Goal: Information Seeking & Learning: Learn about a topic

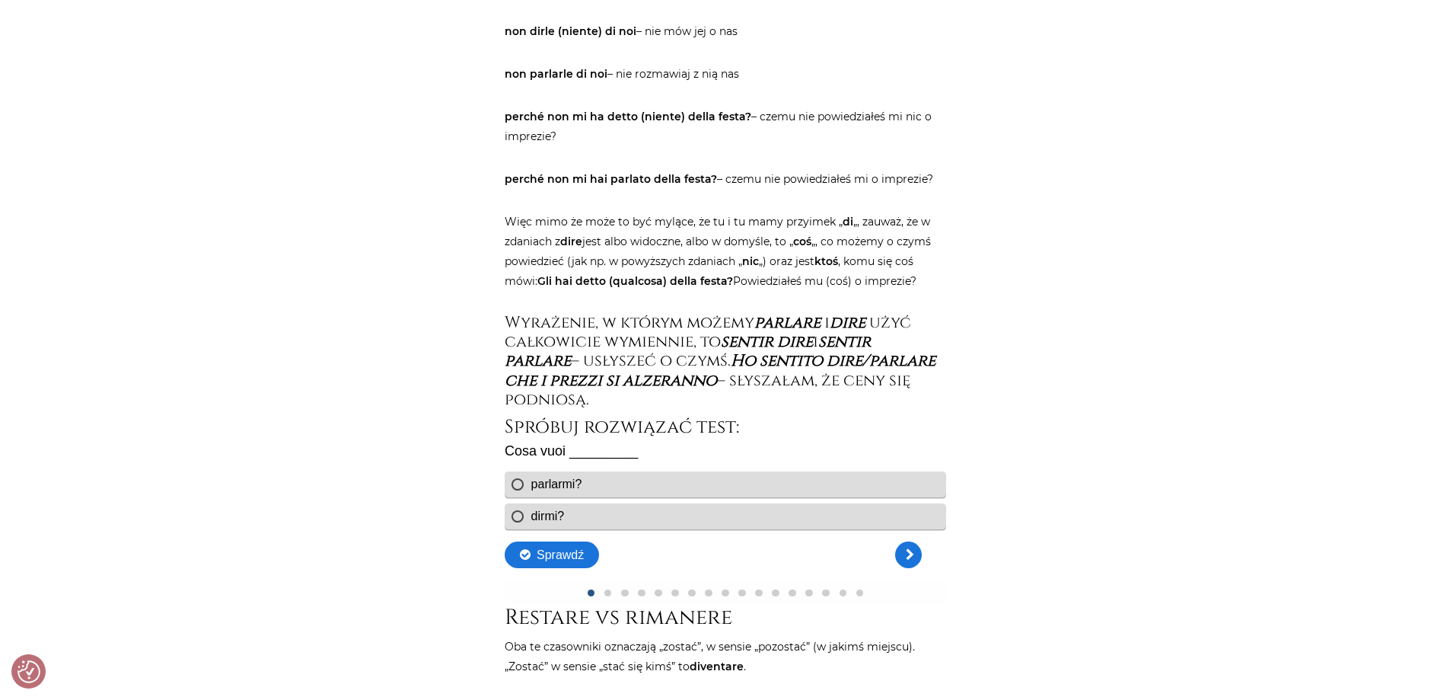
scroll to position [2588, 0]
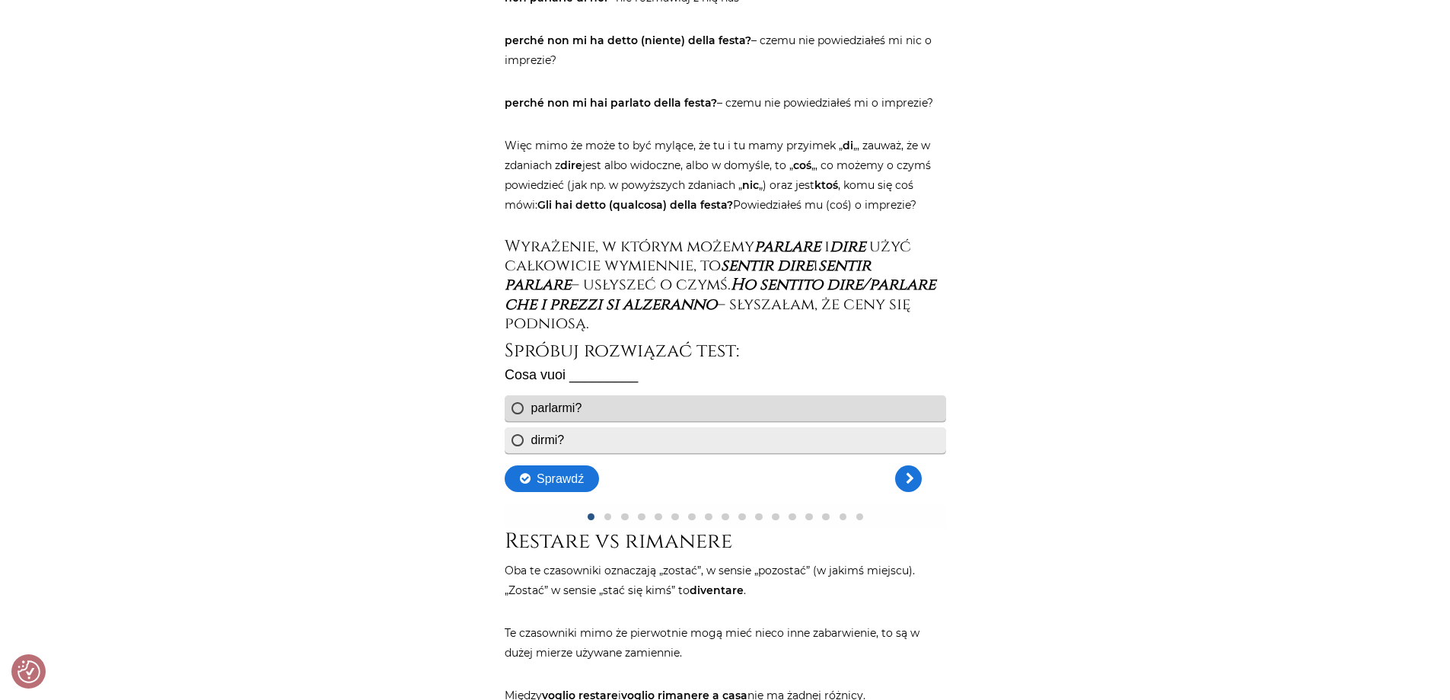
click at [553, 442] on div "dirmi?" at bounding box center [547, 439] width 33 height 13
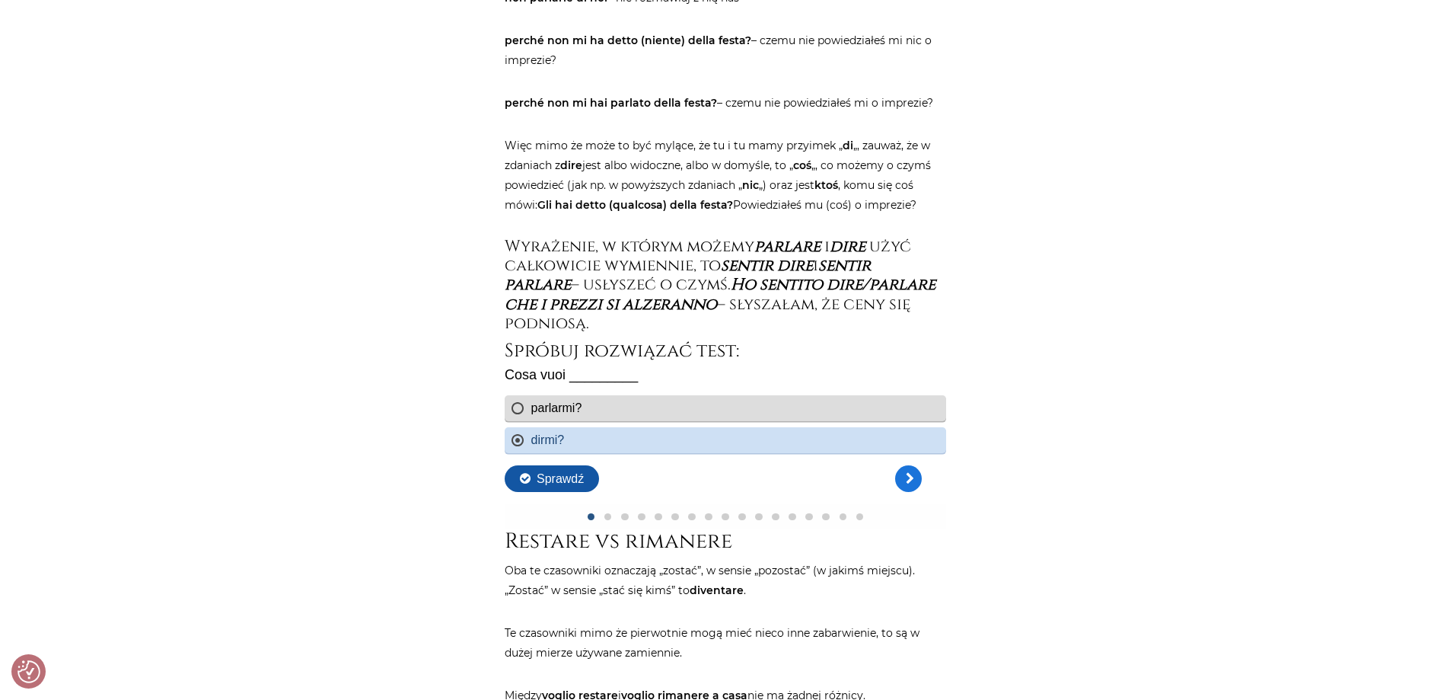
click at [566, 480] on button "Sprawdź" at bounding box center [551, 478] width 94 height 27
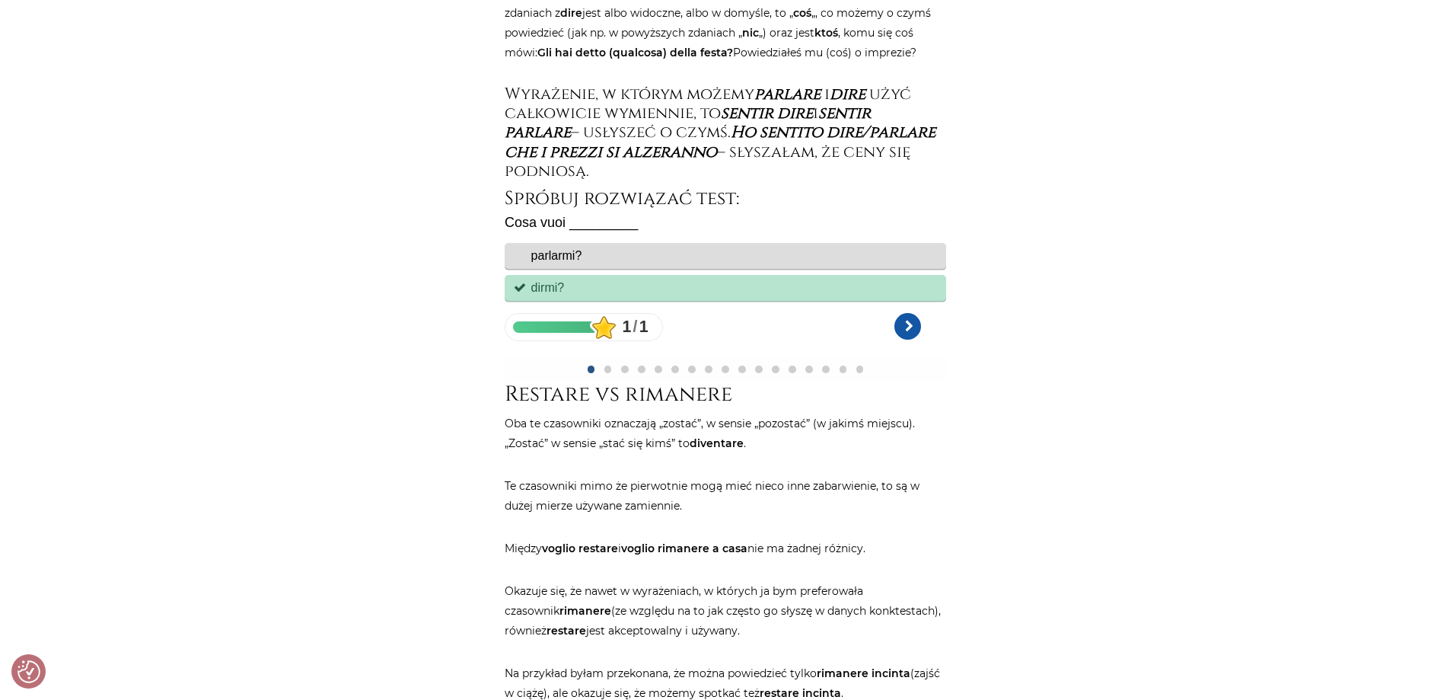
scroll to position [2817, 0]
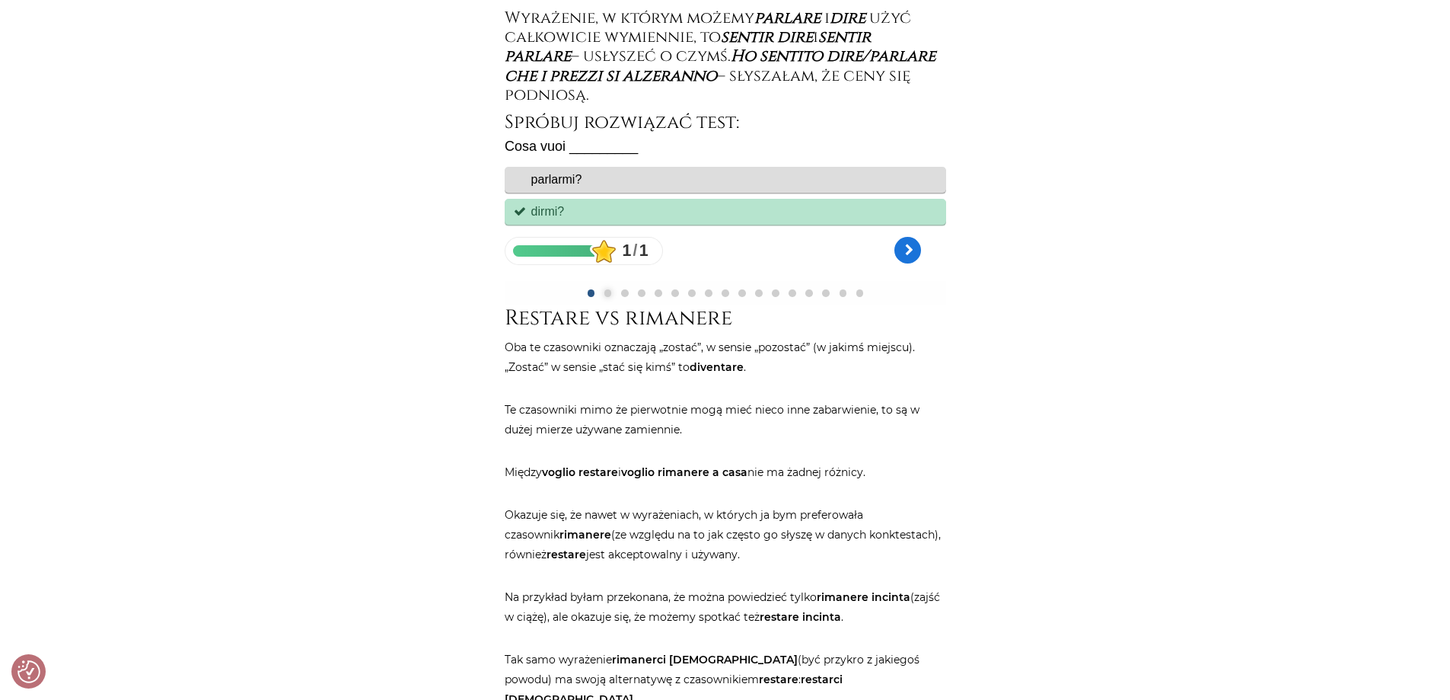
click at [607, 296] on link "Pytanie 2 z 17, Brak odpowiedzi" at bounding box center [608, 293] width 8 height 8
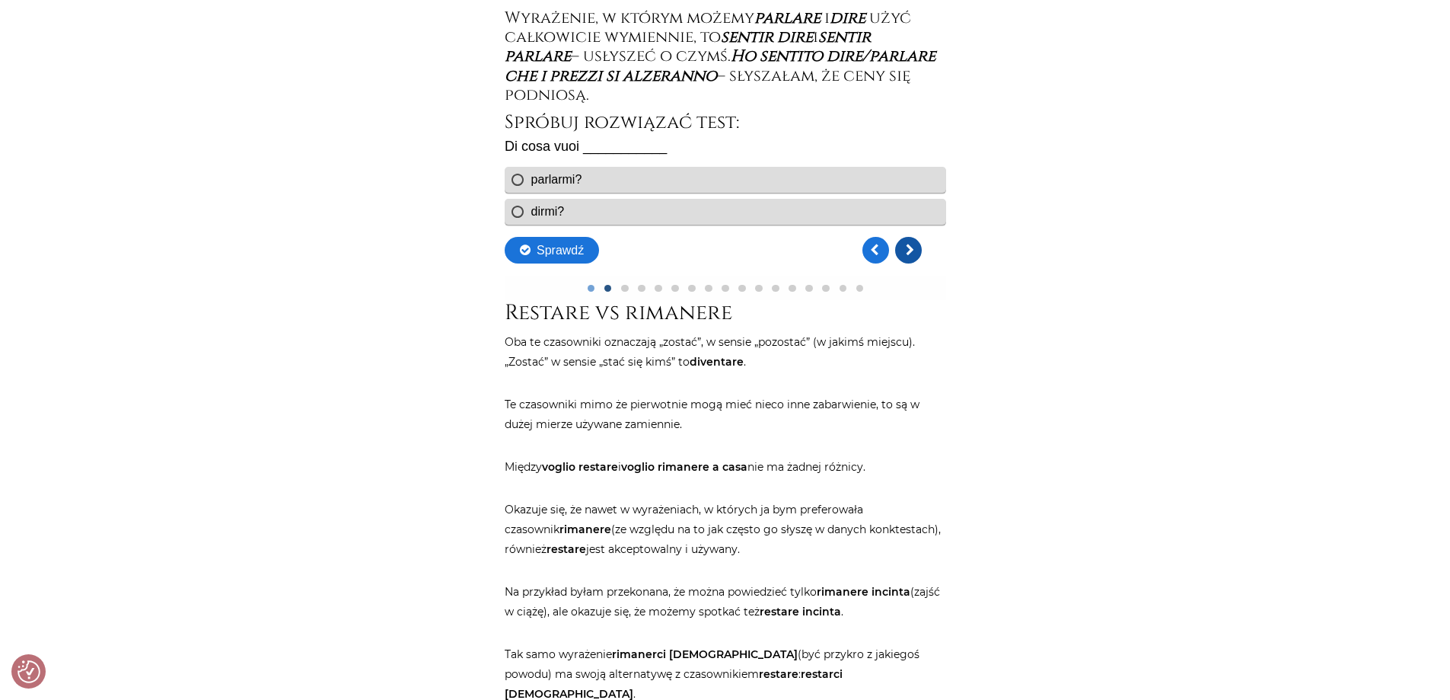
click at [914, 253] on link "Kolejne pytanie" at bounding box center [908, 250] width 27 height 27
click at [875, 254] on link "Poprzednie pytanie" at bounding box center [875, 250] width 27 height 27
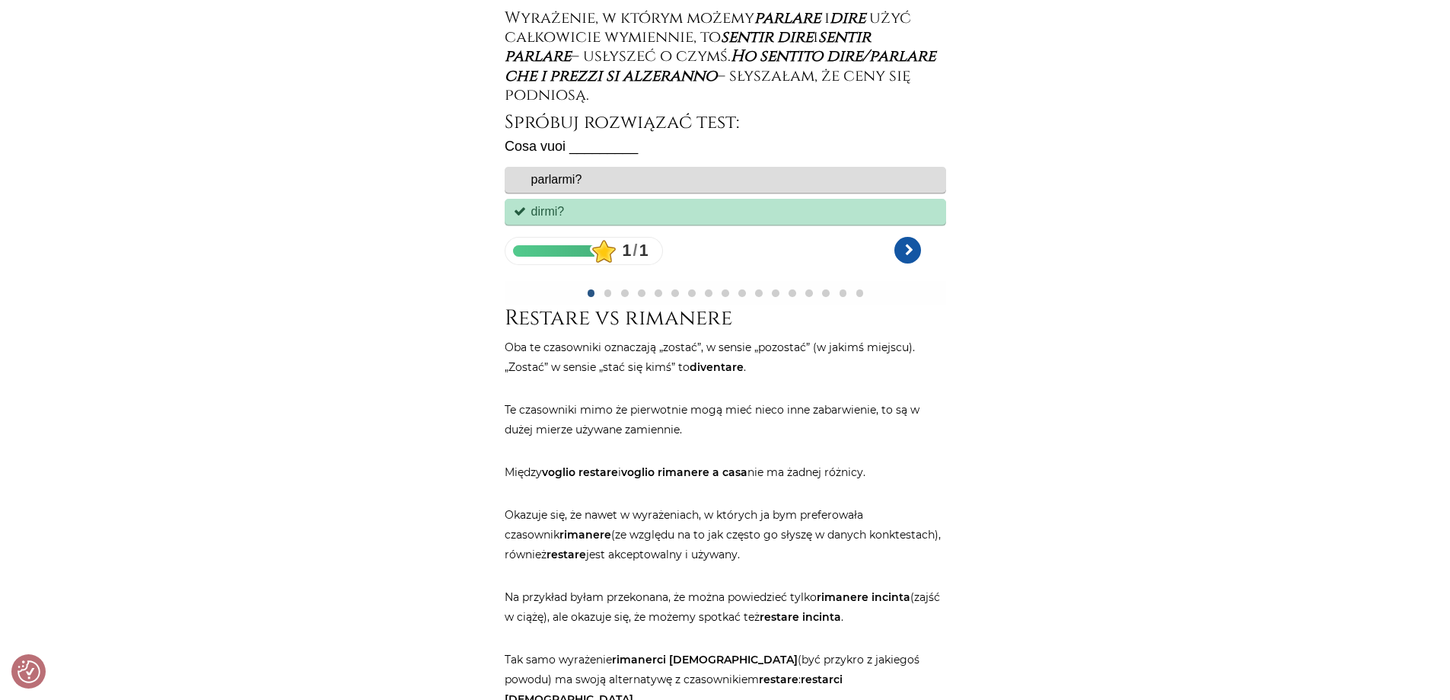
click at [905, 247] on link "Kolejne pytanie" at bounding box center [907, 250] width 27 height 27
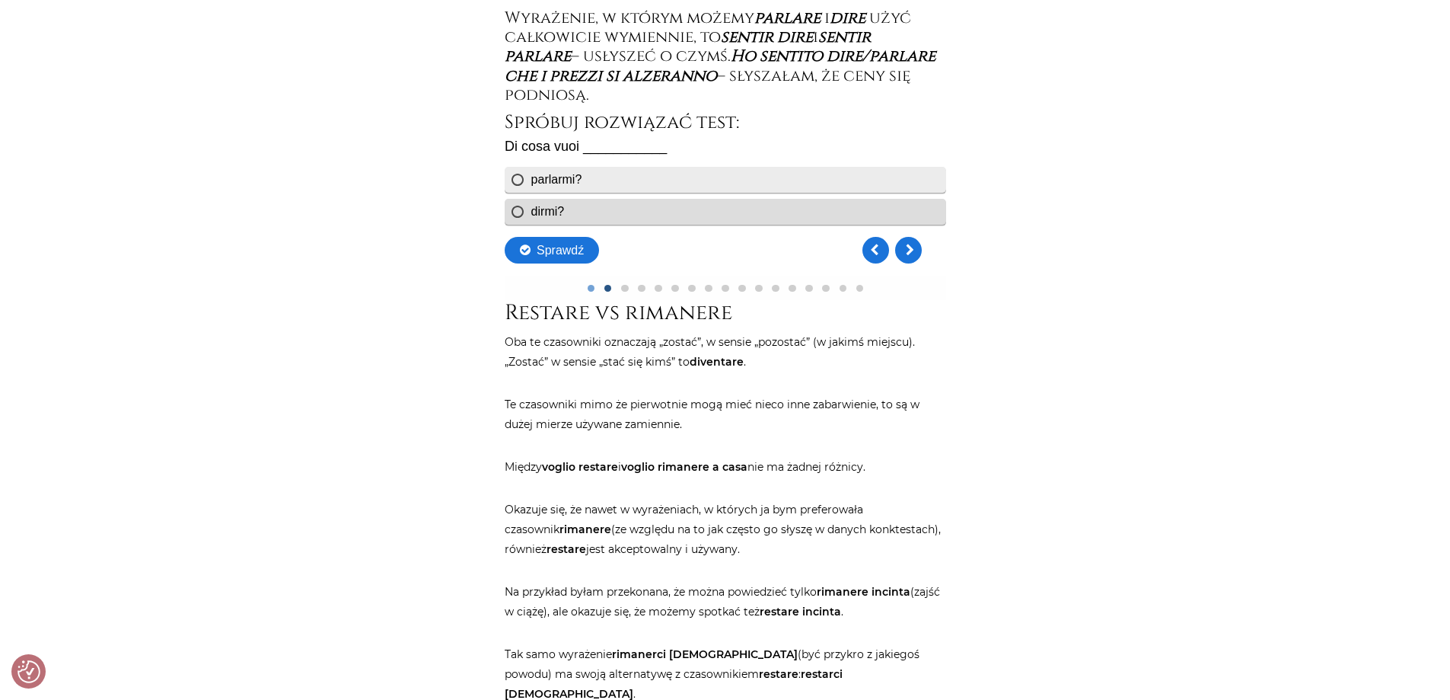
click at [561, 177] on div "parlarmi?" at bounding box center [556, 179] width 51 height 13
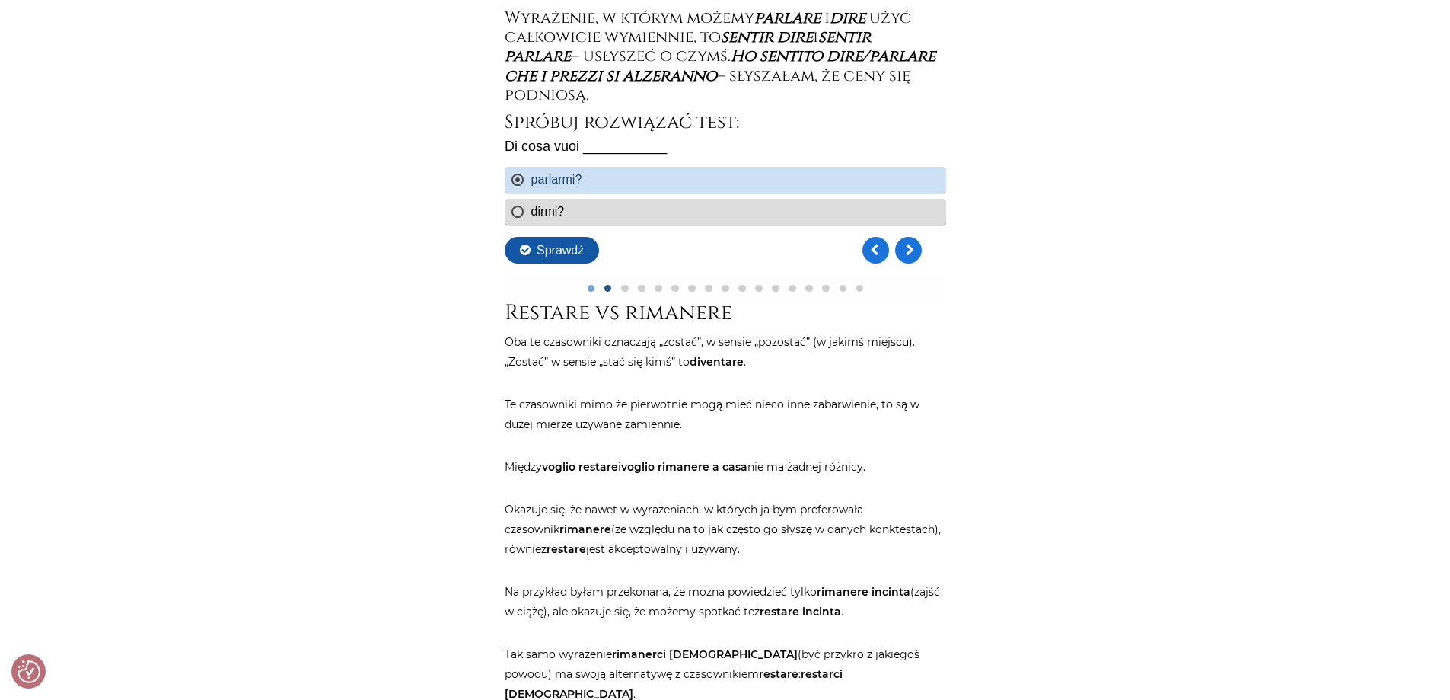
click at [550, 251] on button "Sprawdź" at bounding box center [551, 250] width 94 height 27
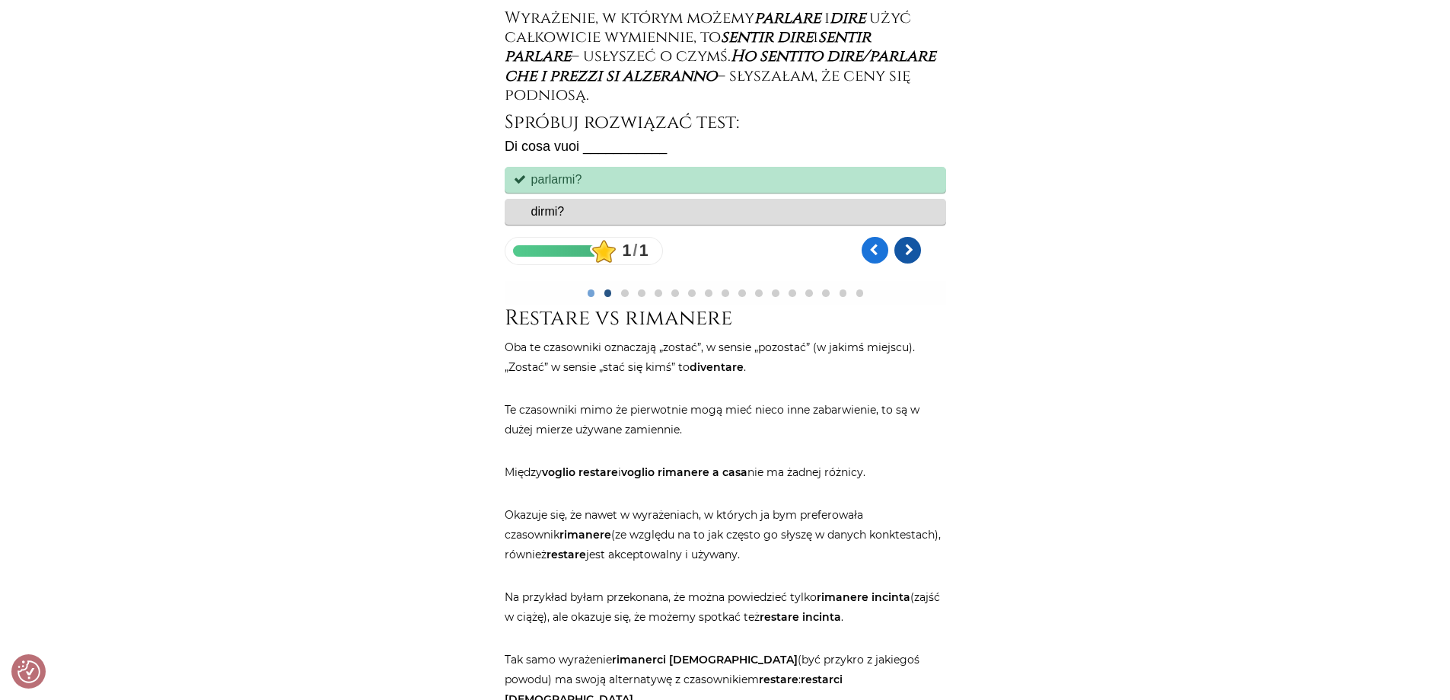
click at [914, 251] on link "Kolejne pytanie" at bounding box center [907, 250] width 27 height 27
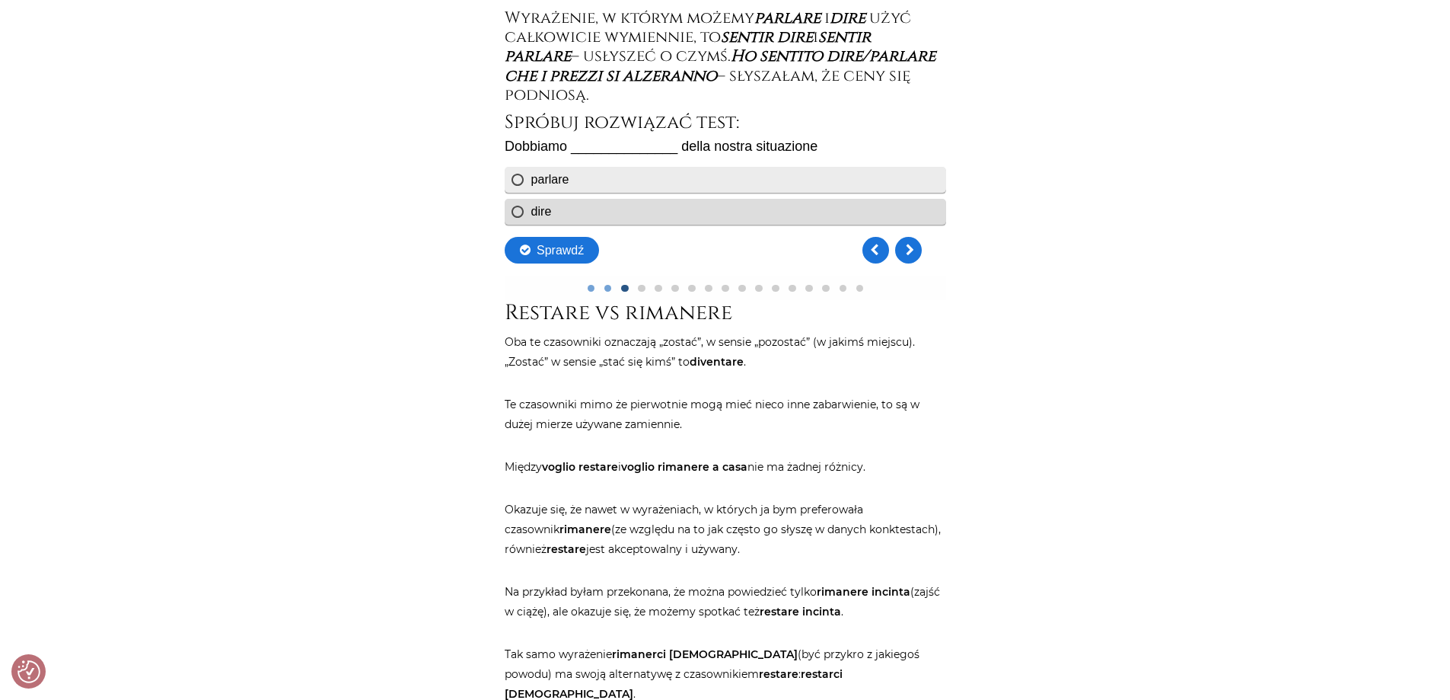
click at [585, 179] on div "parlare" at bounding box center [725, 180] width 442 height 26
click at [908, 250] on link "Kolejne pytanie" at bounding box center [908, 250] width 27 height 27
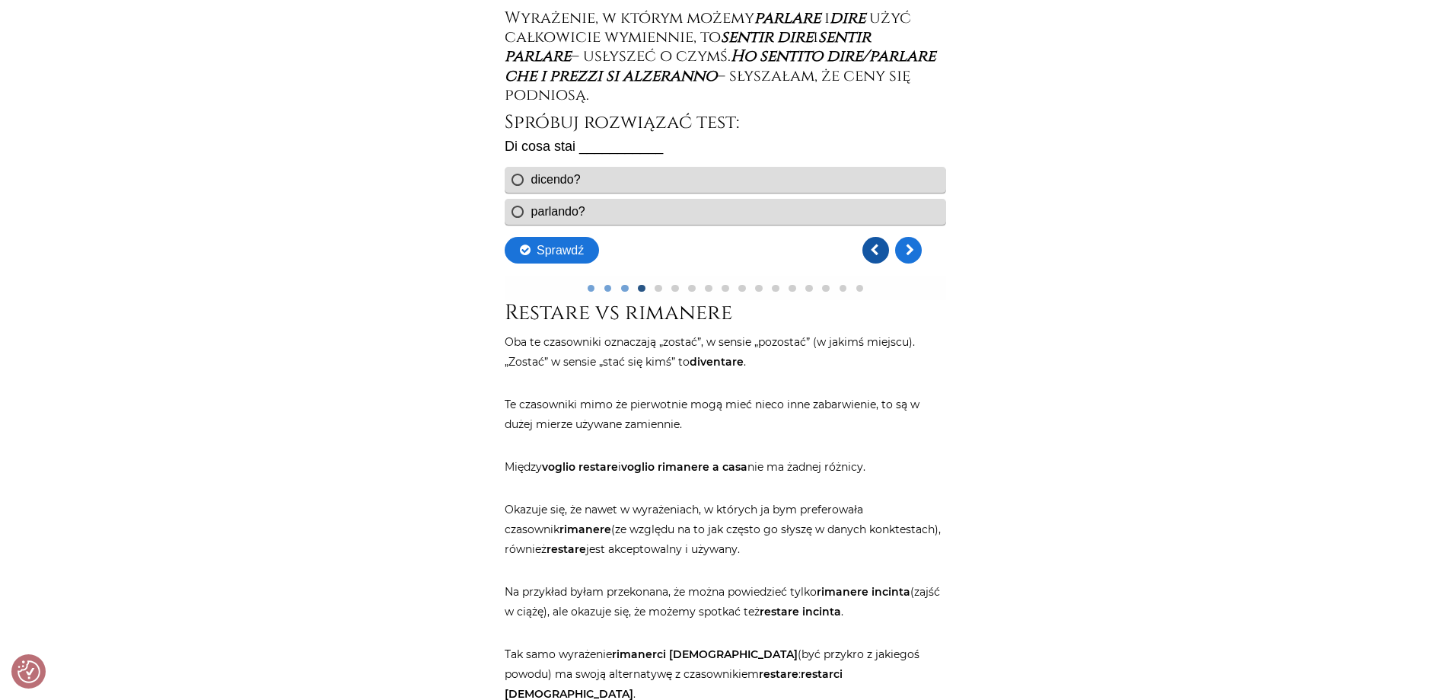
click at [875, 247] on link "Poprzednie pytanie" at bounding box center [875, 250] width 27 height 27
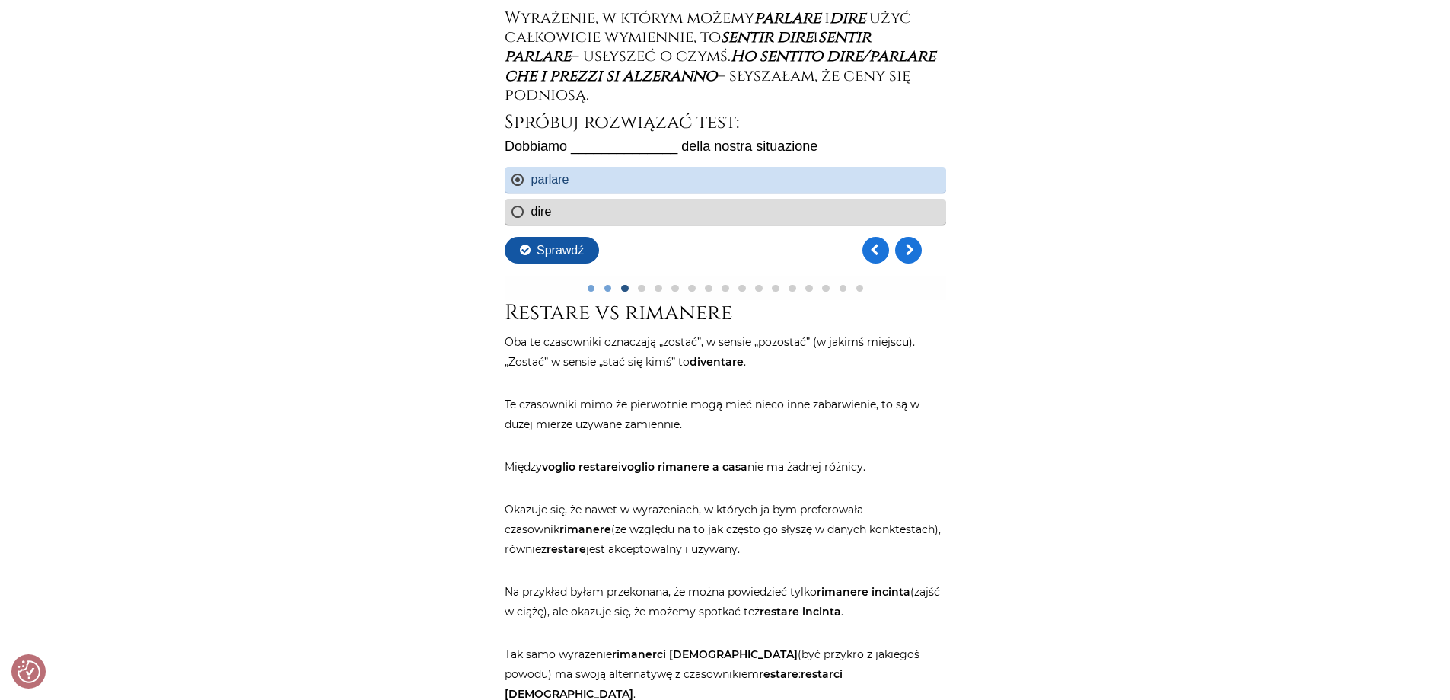
click at [555, 253] on button "Sprawdź" at bounding box center [551, 250] width 94 height 27
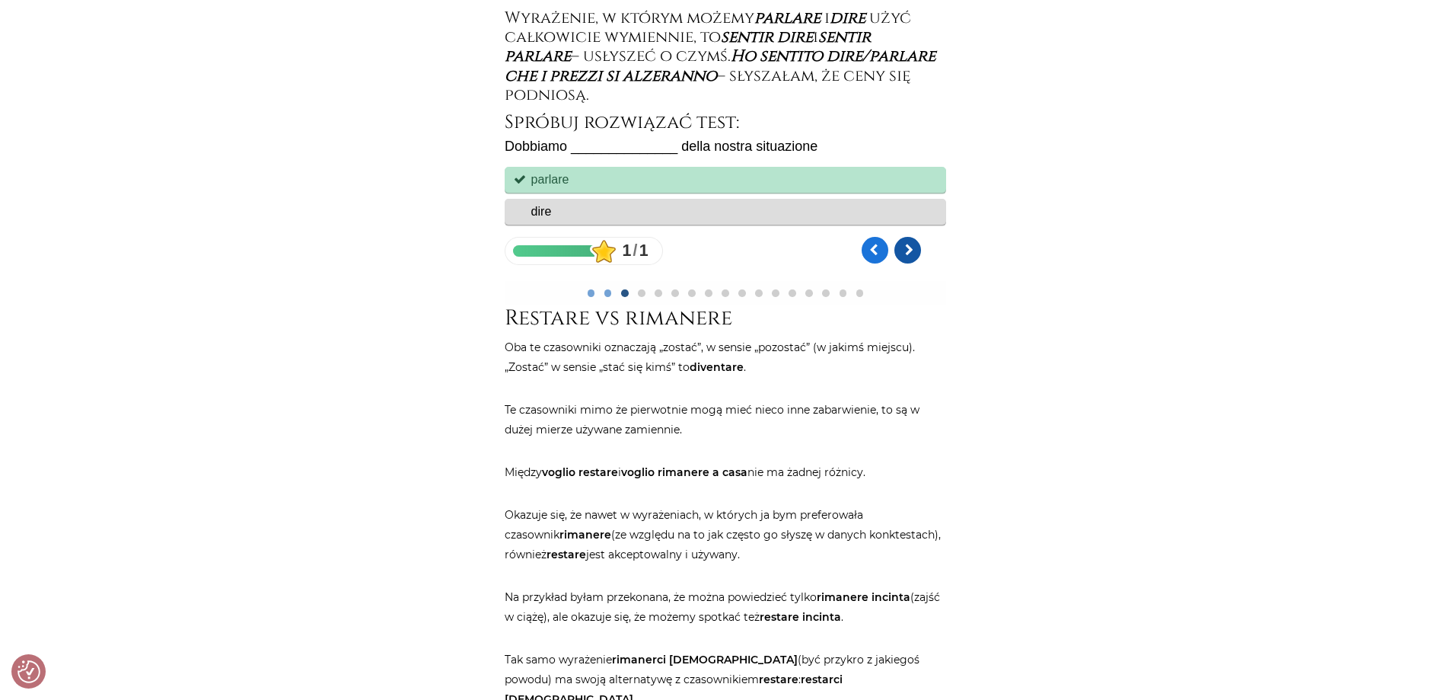
click at [905, 246] on link "Kolejne pytanie" at bounding box center [907, 250] width 27 height 27
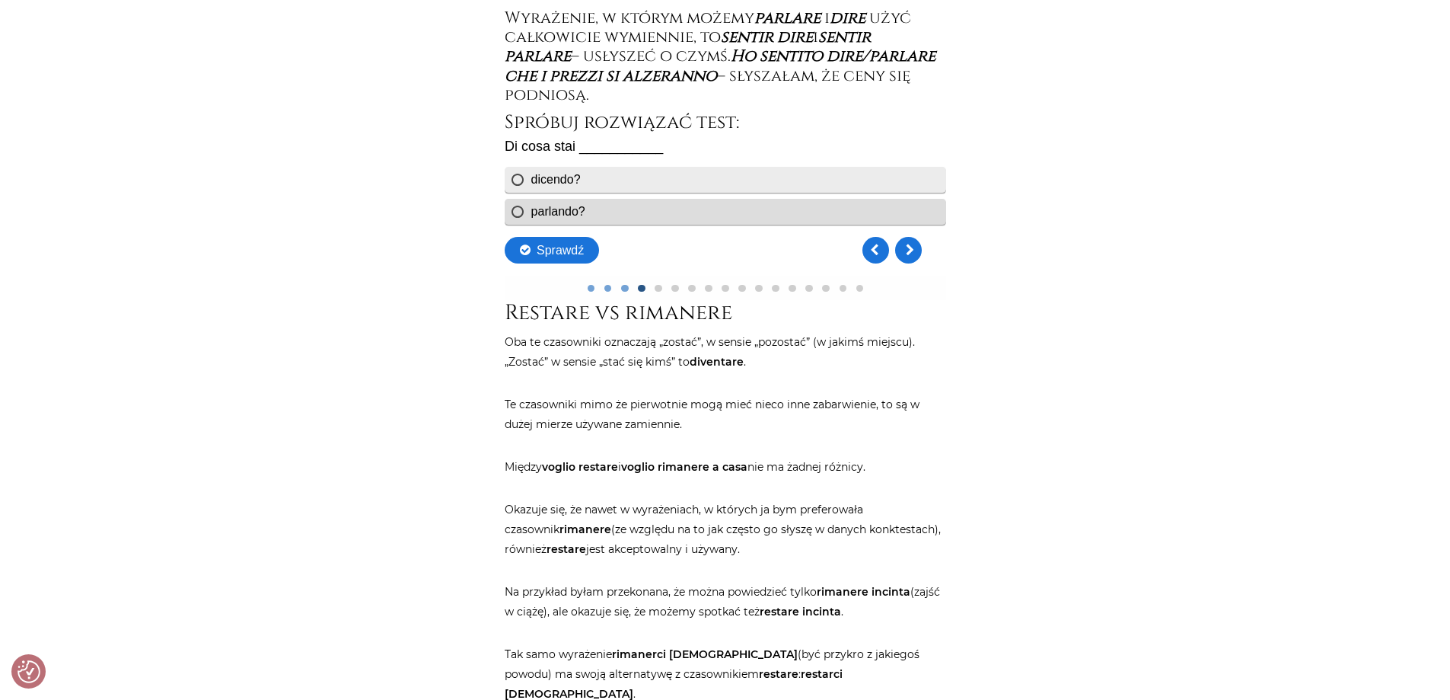
click at [553, 179] on div "dicendo?" at bounding box center [555, 179] width 49 height 13
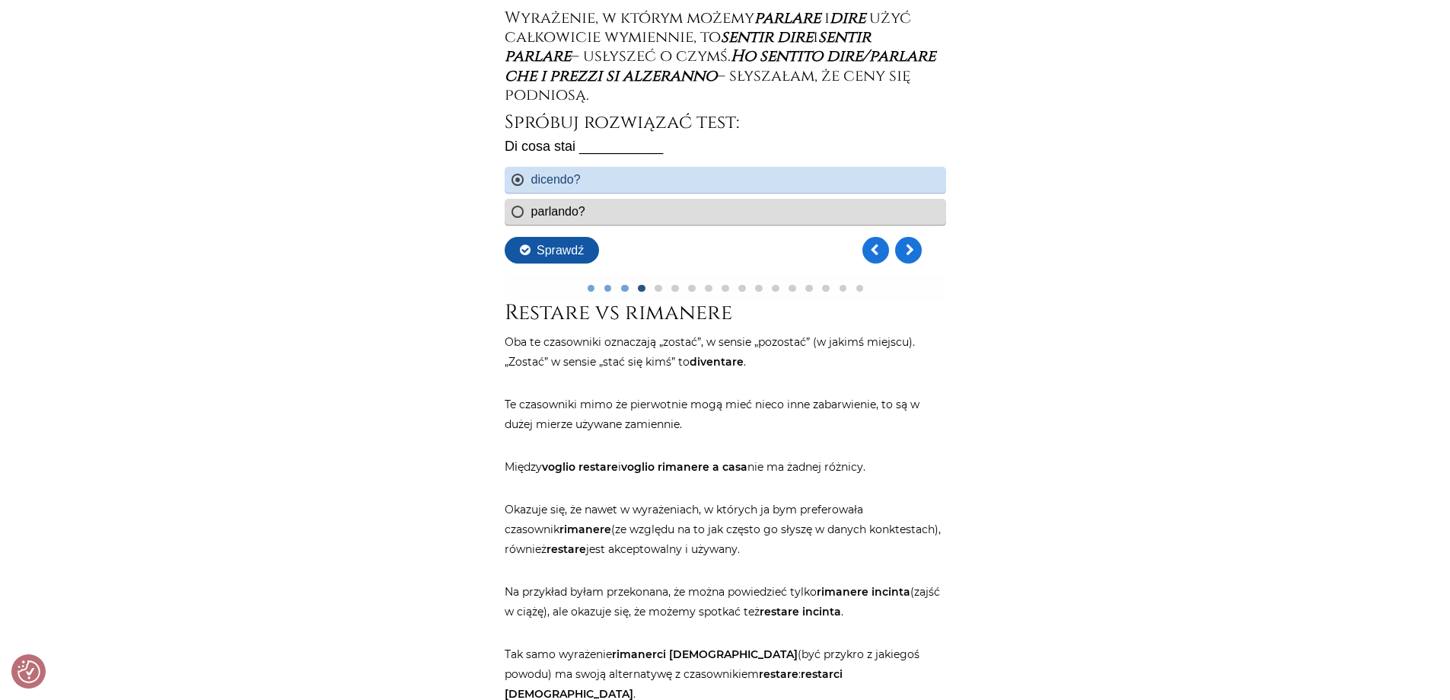
click at [564, 250] on button "Sprawdź" at bounding box center [551, 250] width 94 height 27
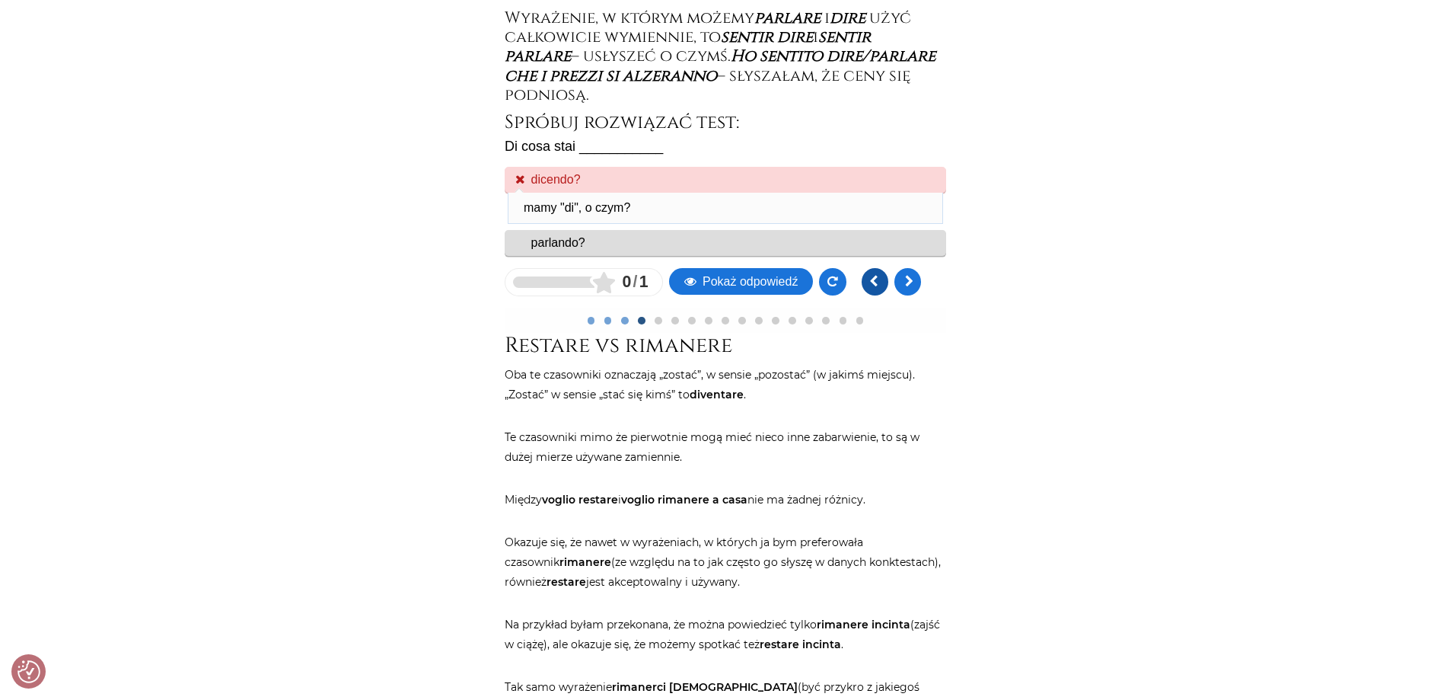
click at [875, 286] on link at bounding box center [874, 281] width 27 height 27
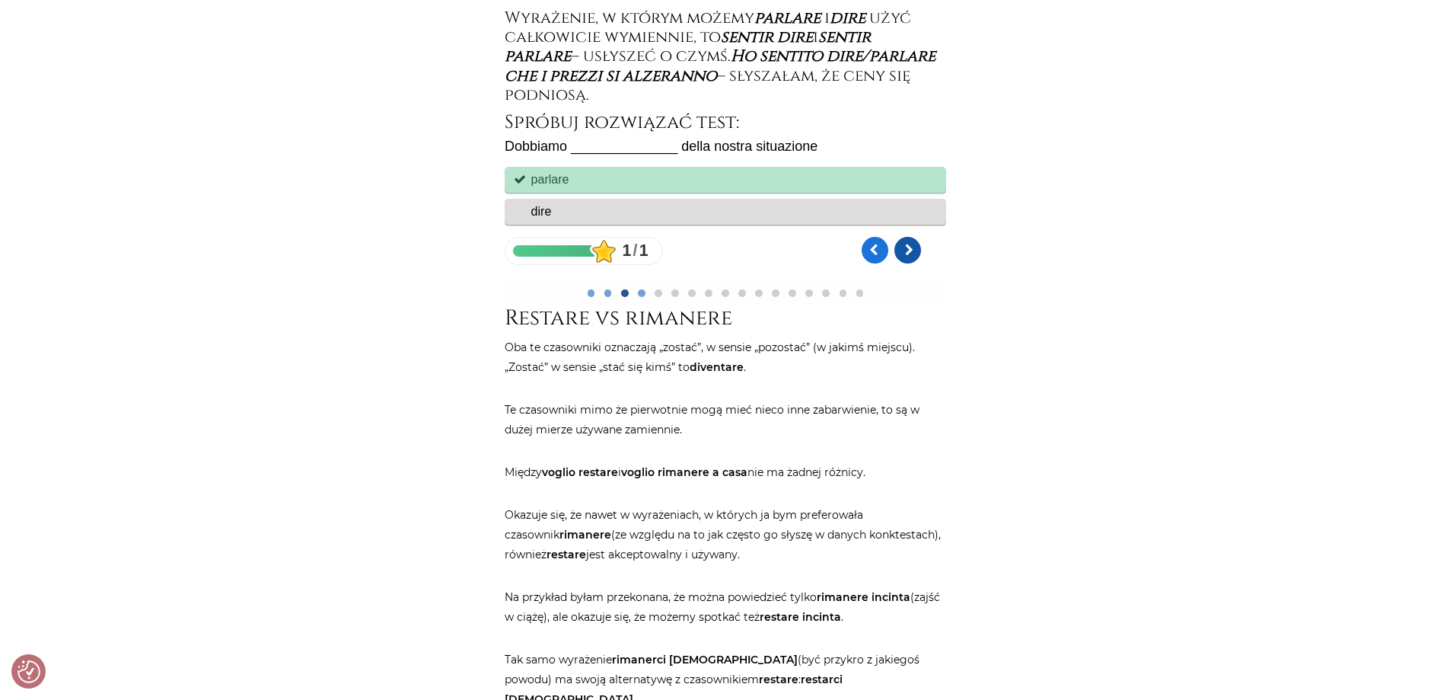
click at [905, 252] on link "Kolejne pytanie" at bounding box center [907, 250] width 27 height 27
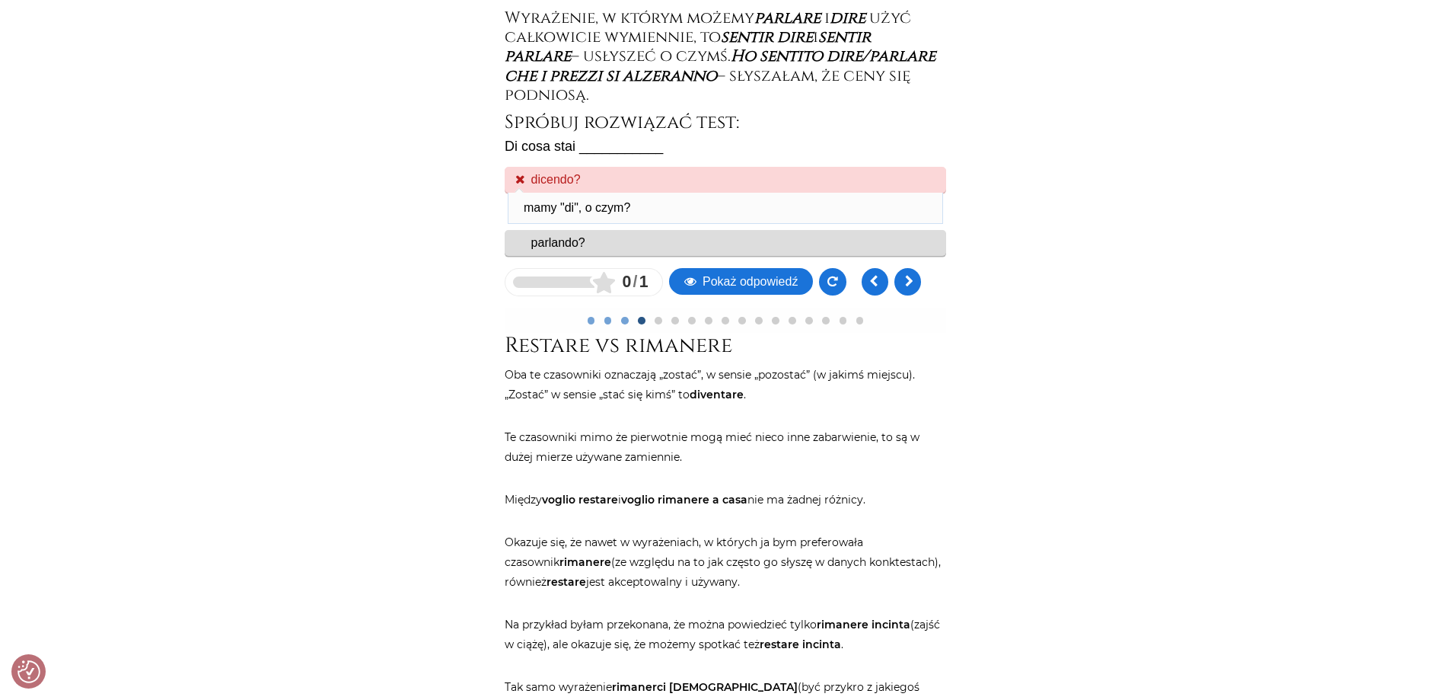
click at [560, 247] on div "parlando?" at bounding box center [558, 242] width 54 height 13
click at [904, 280] on link at bounding box center [907, 281] width 27 height 27
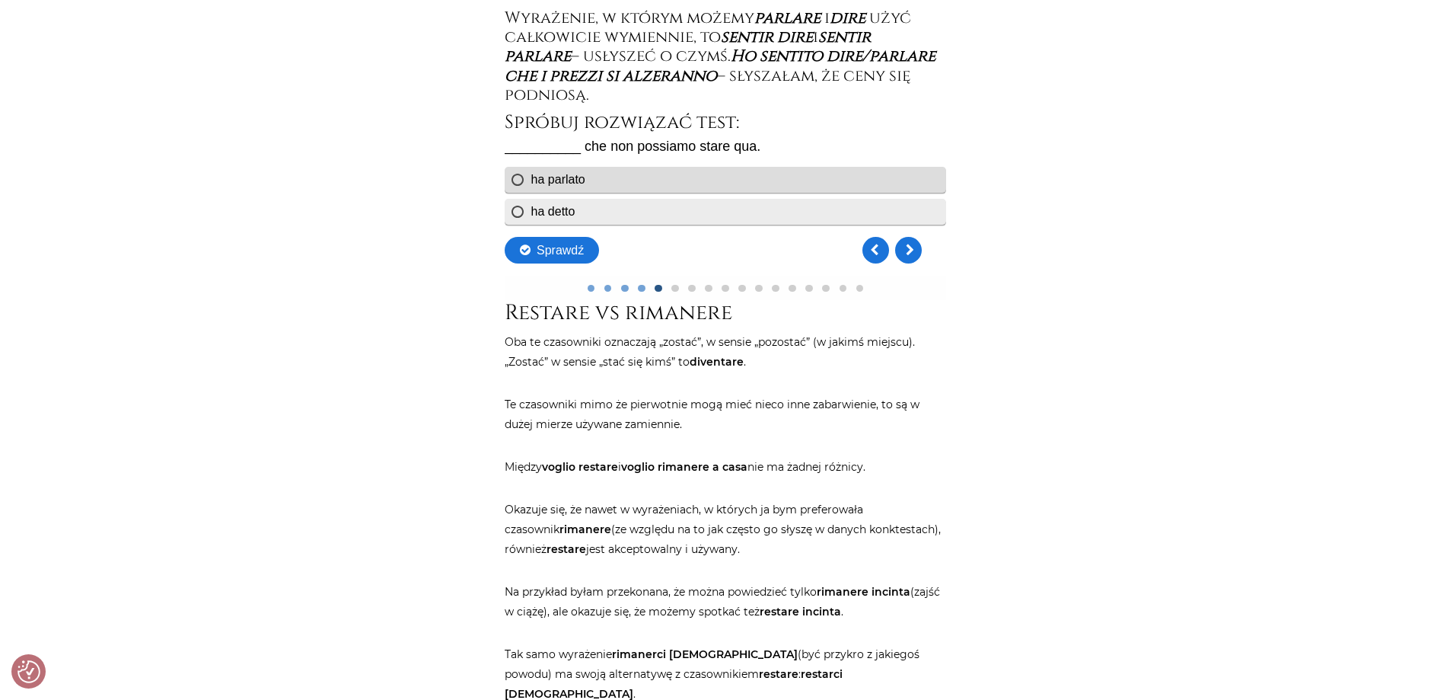
click at [561, 212] on div "ha detto" at bounding box center [553, 211] width 44 height 13
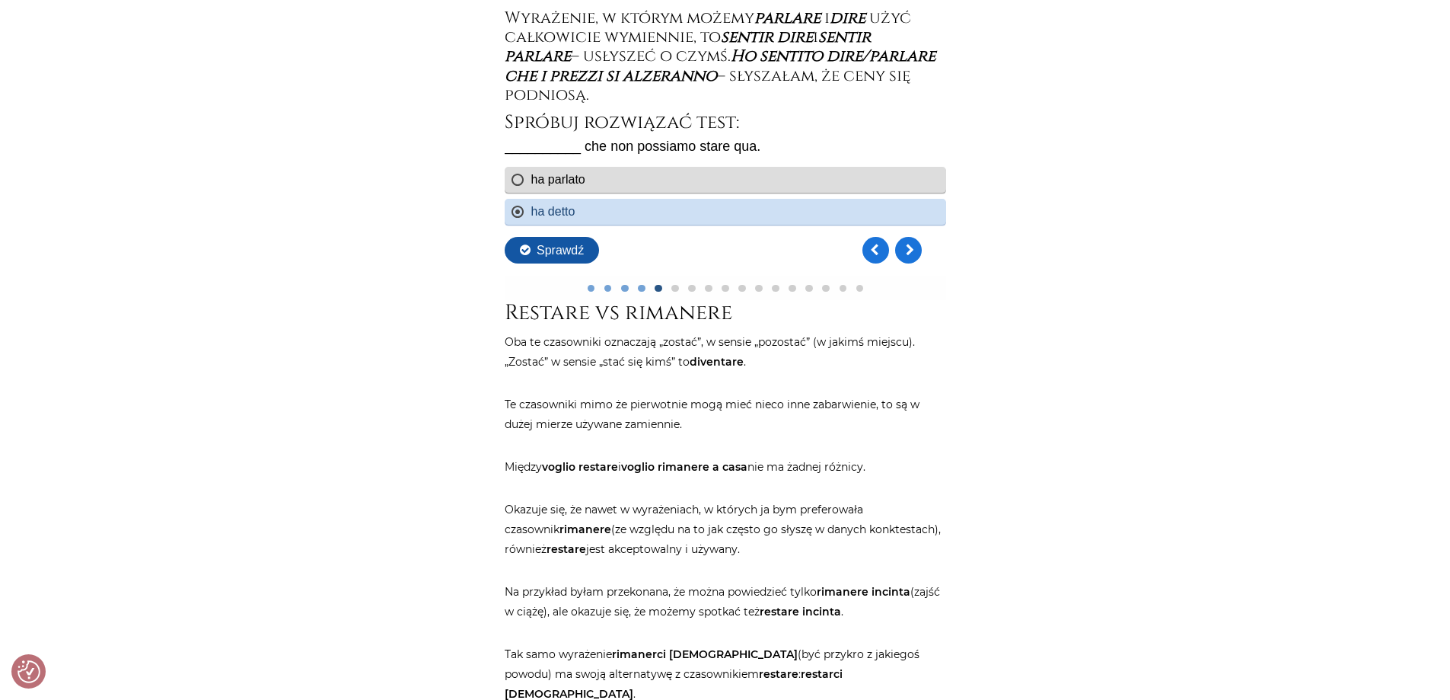
click at [573, 256] on button "Sprawdź" at bounding box center [551, 250] width 94 height 27
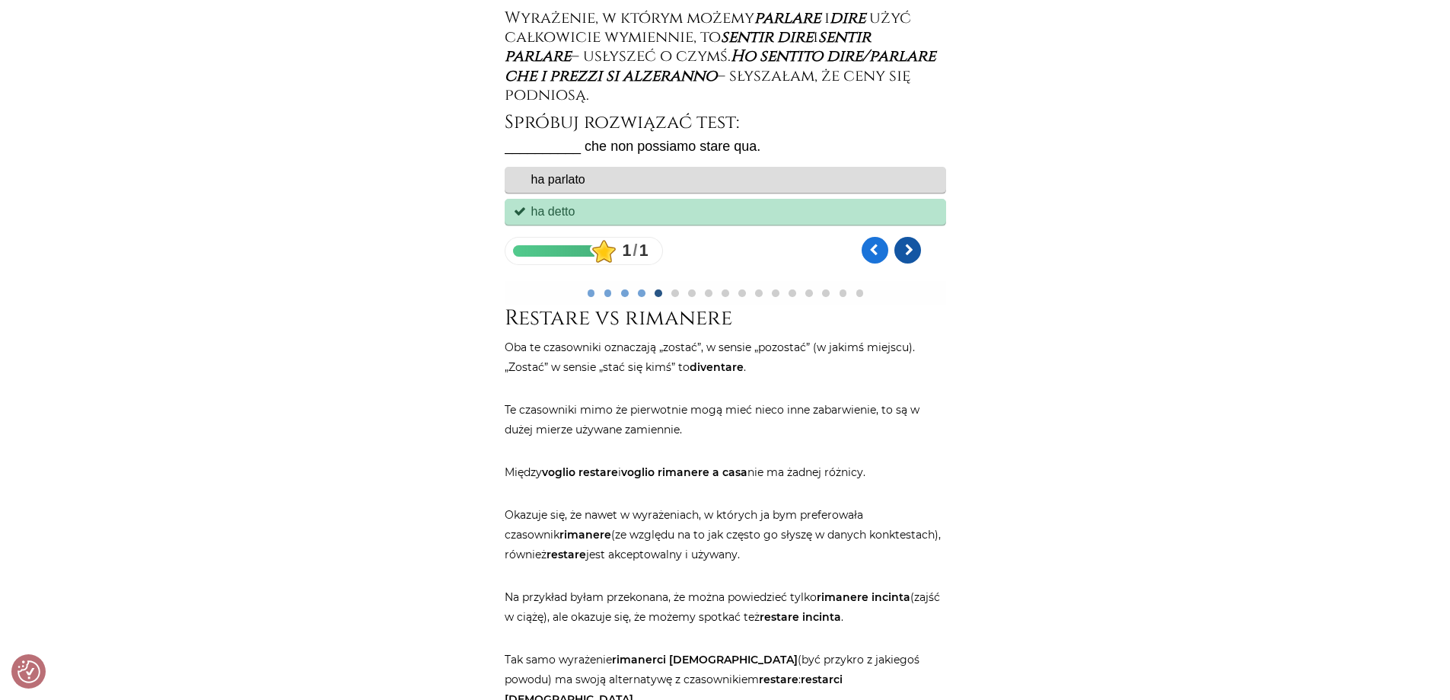
click at [909, 253] on link "Kolejne pytanie" at bounding box center [907, 250] width 27 height 27
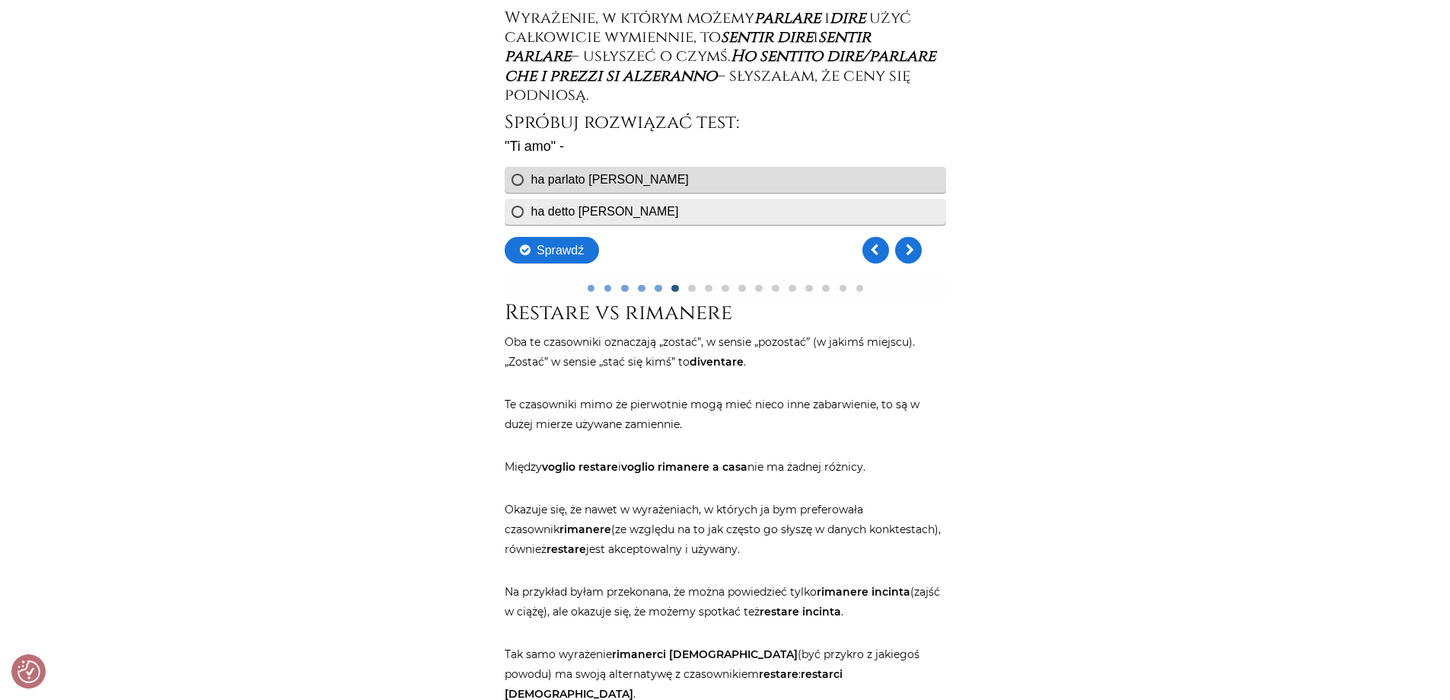
click at [549, 212] on div "ha detto [PERSON_NAME]" at bounding box center [605, 211] width 148 height 13
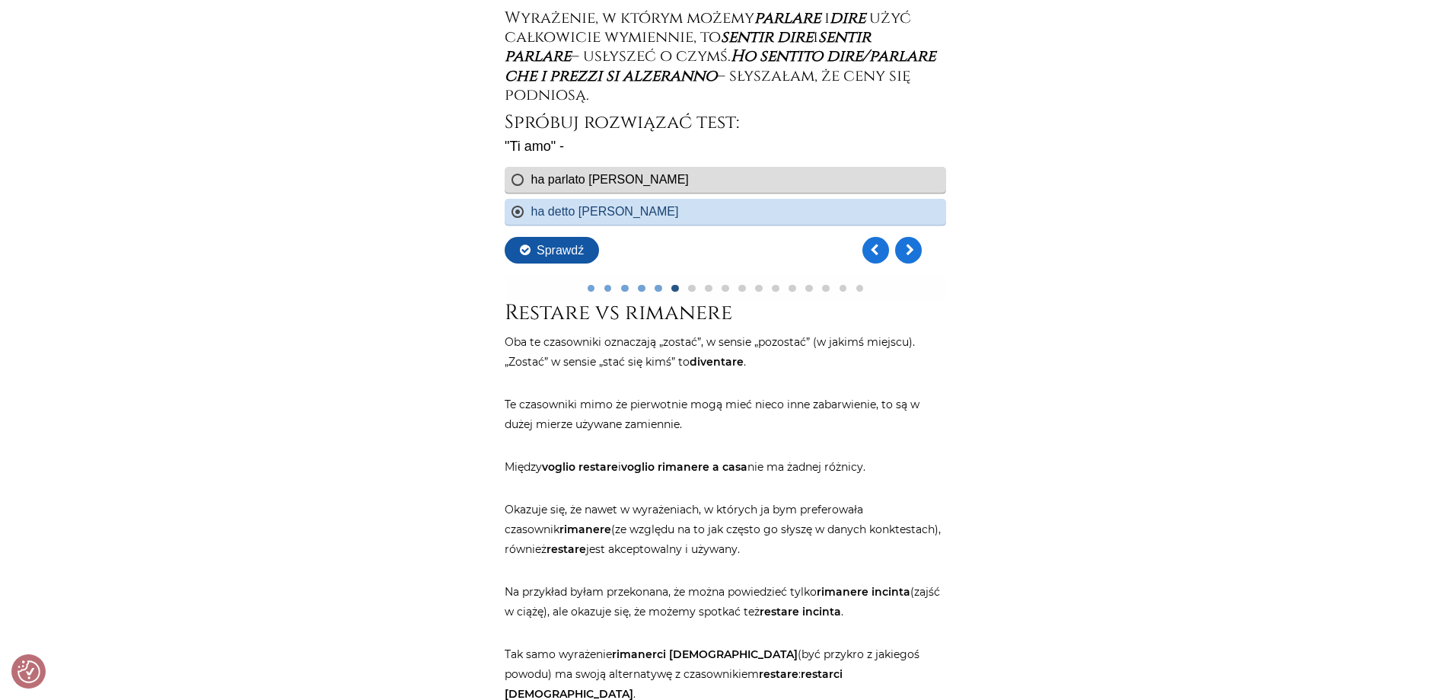
click at [578, 251] on button "Sprawdź" at bounding box center [551, 250] width 94 height 27
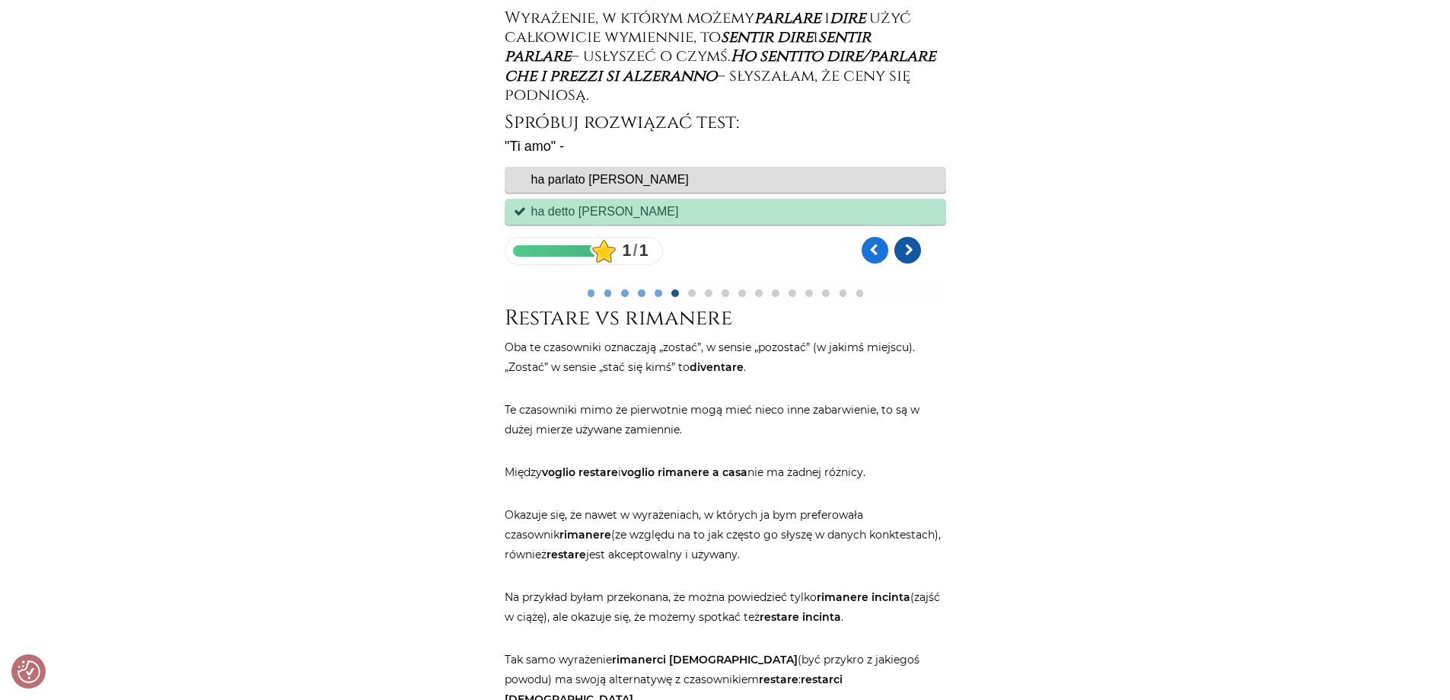
click at [909, 249] on link "Kolejne pytanie" at bounding box center [907, 250] width 27 height 27
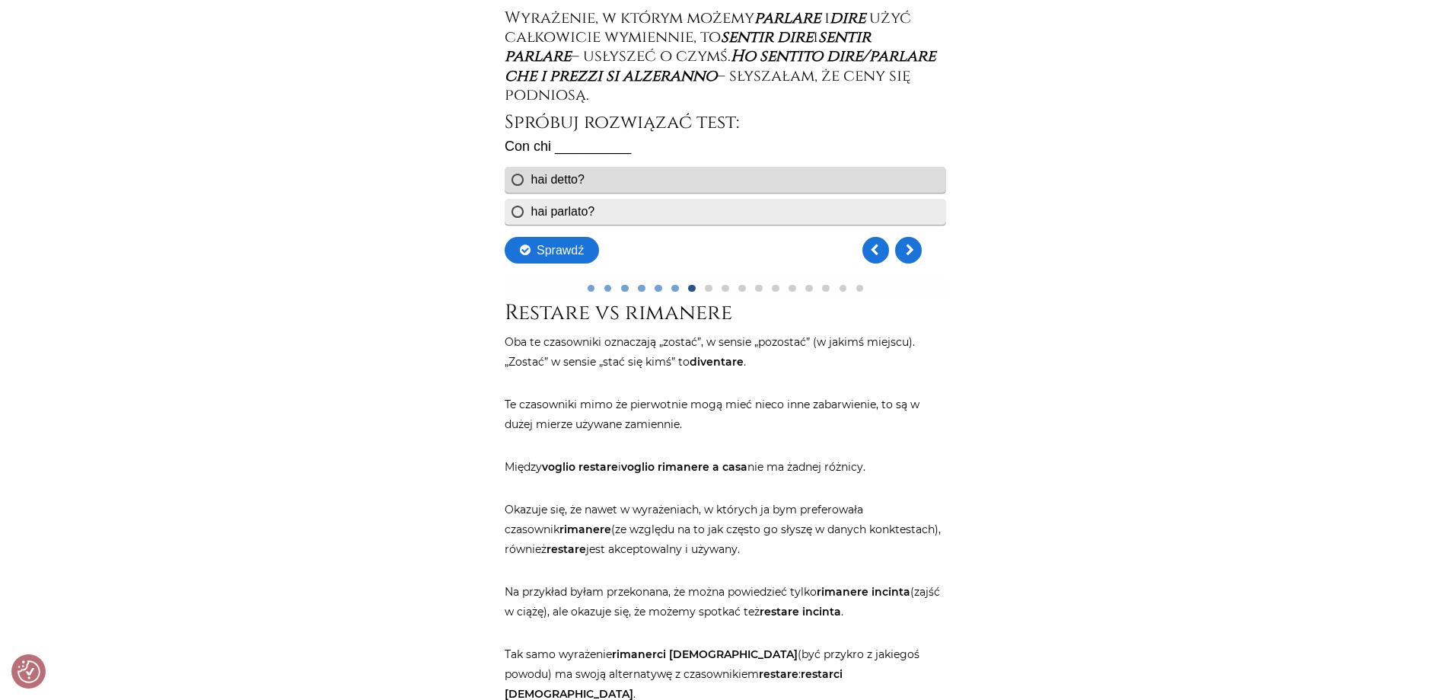
click at [562, 209] on div "hai parlato?" at bounding box center [563, 211] width 64 height 13
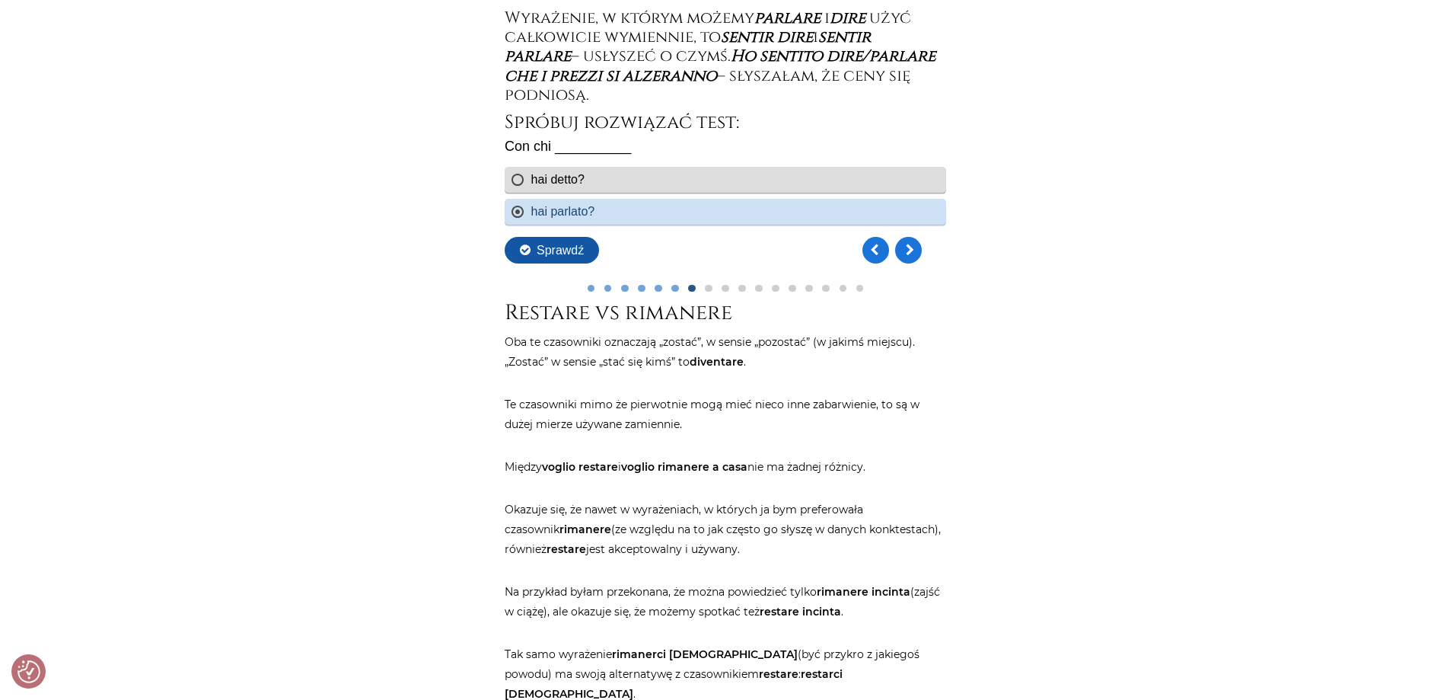
click at [557, 241] on button "Sprawdź" at bounding box center [551, 250] width 94 height 27
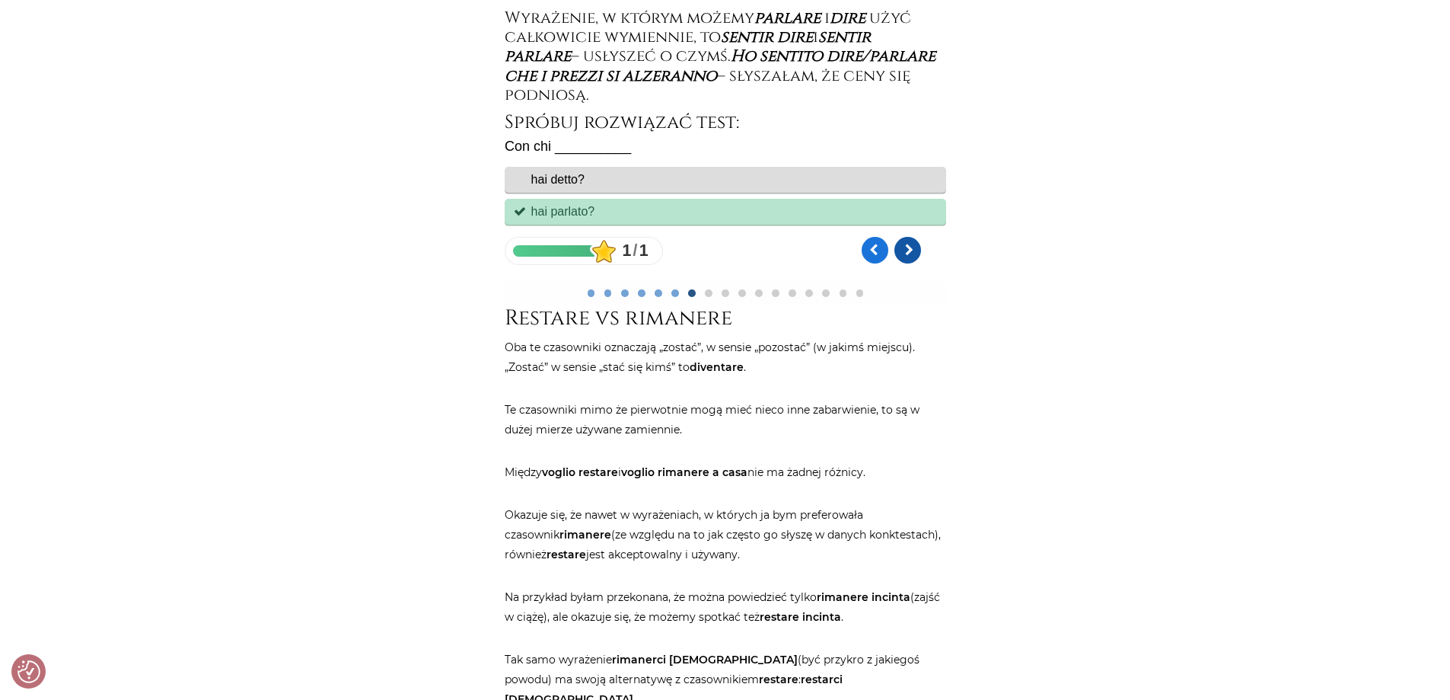
click at [904, 249] on link "Kolejne pytanie" at bounding box center [907, 250] width 27 height 27
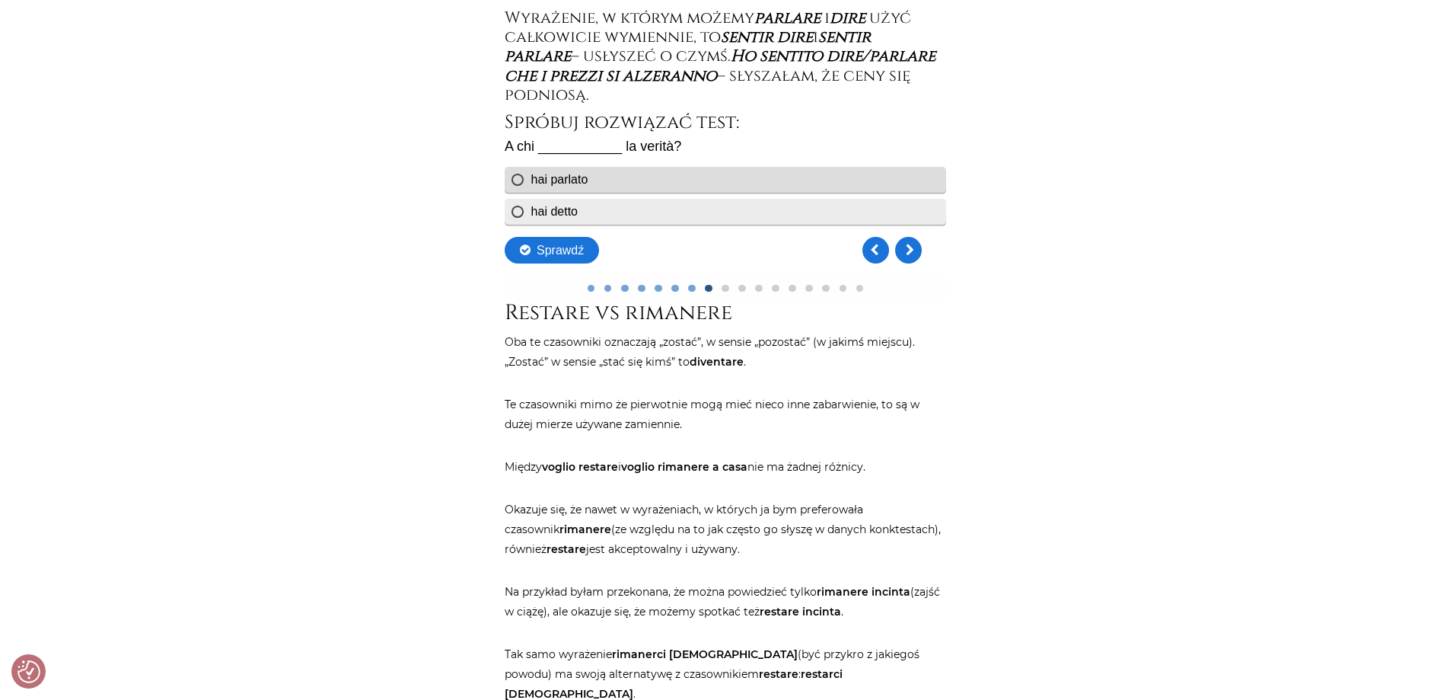
click at [517, 214] on div "hai detto" at bounding box center [725, 212] width 442 height 26
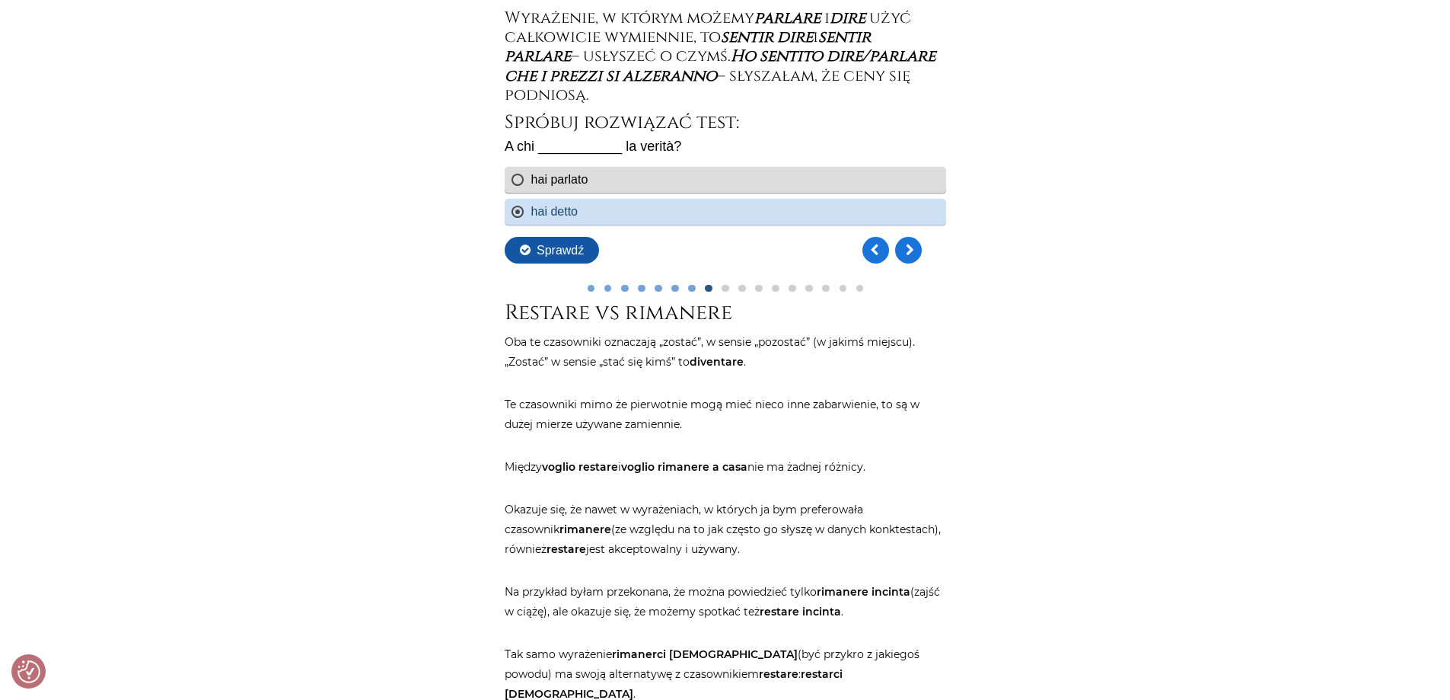
click at [559, 250] on button "Sprawdź" at bounding box center [551, 250] width 94 height 27
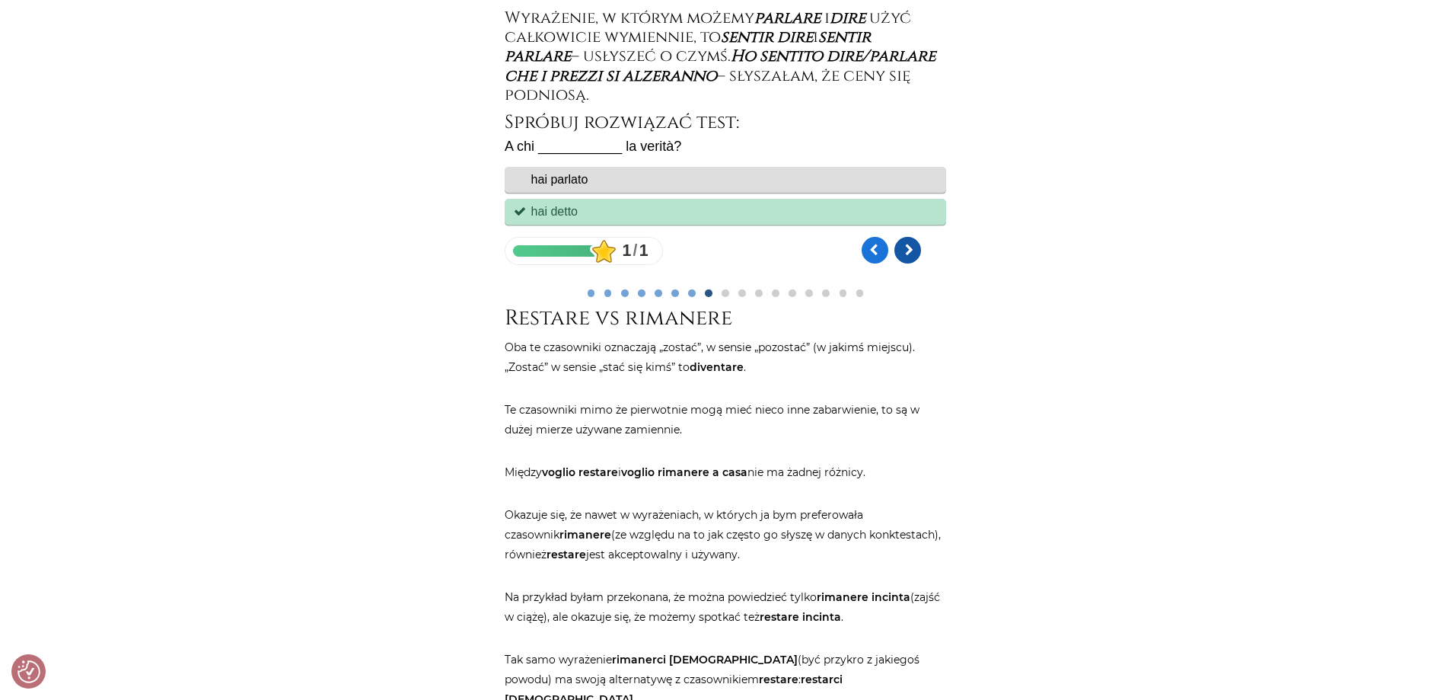
click at [914, 257] on link "Kolejne pytanie" at bounding box center [907, 250] width 27 height 27
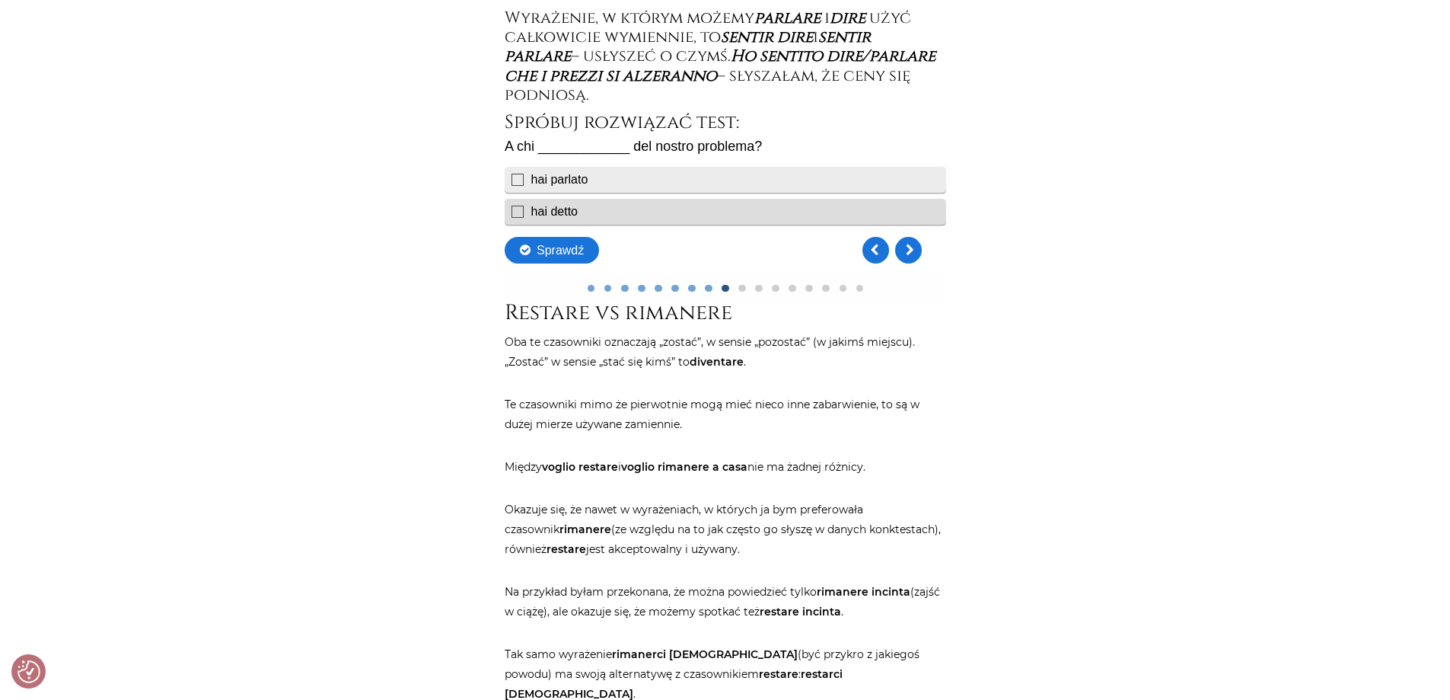
click at [520, 177] on div "hai parlato" at bounding box center [725, 180] width 442 height 26
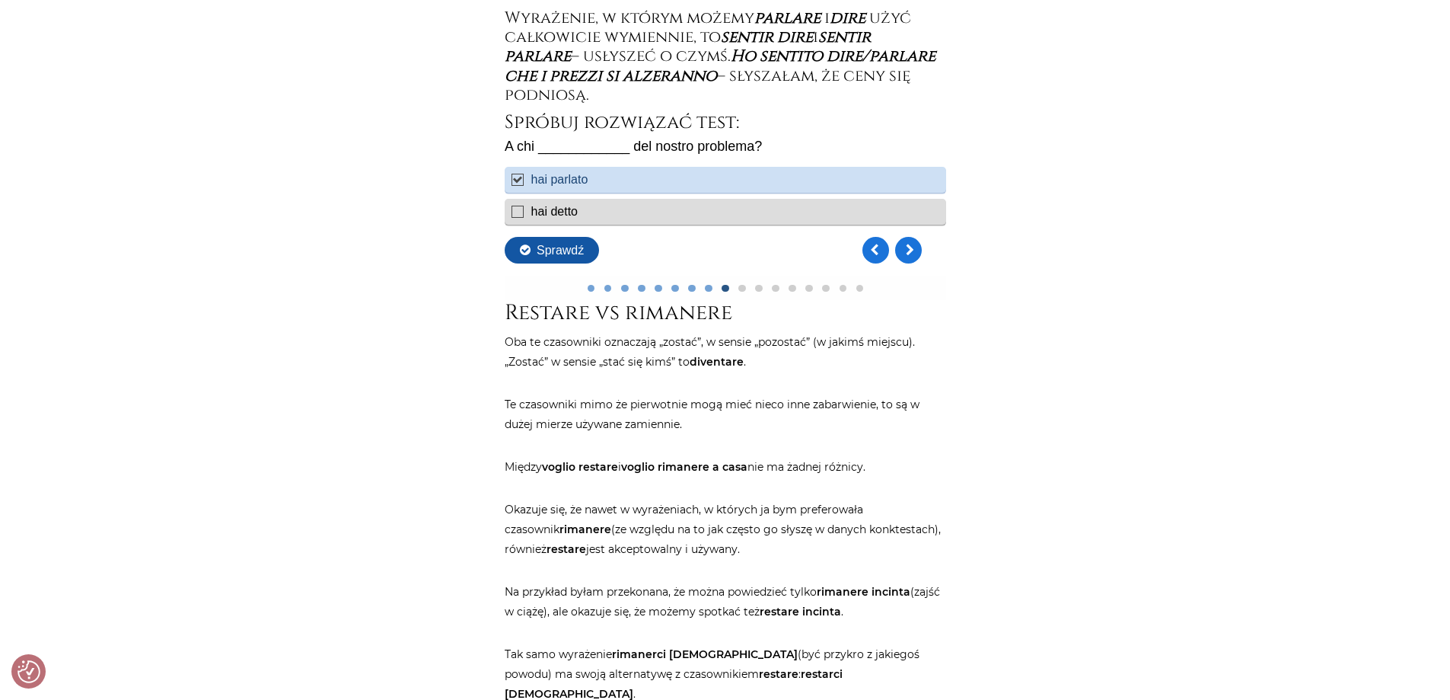
click at [568, 249] on button "Sprawdź" at bounding box center [551, 250] width 94 height 27
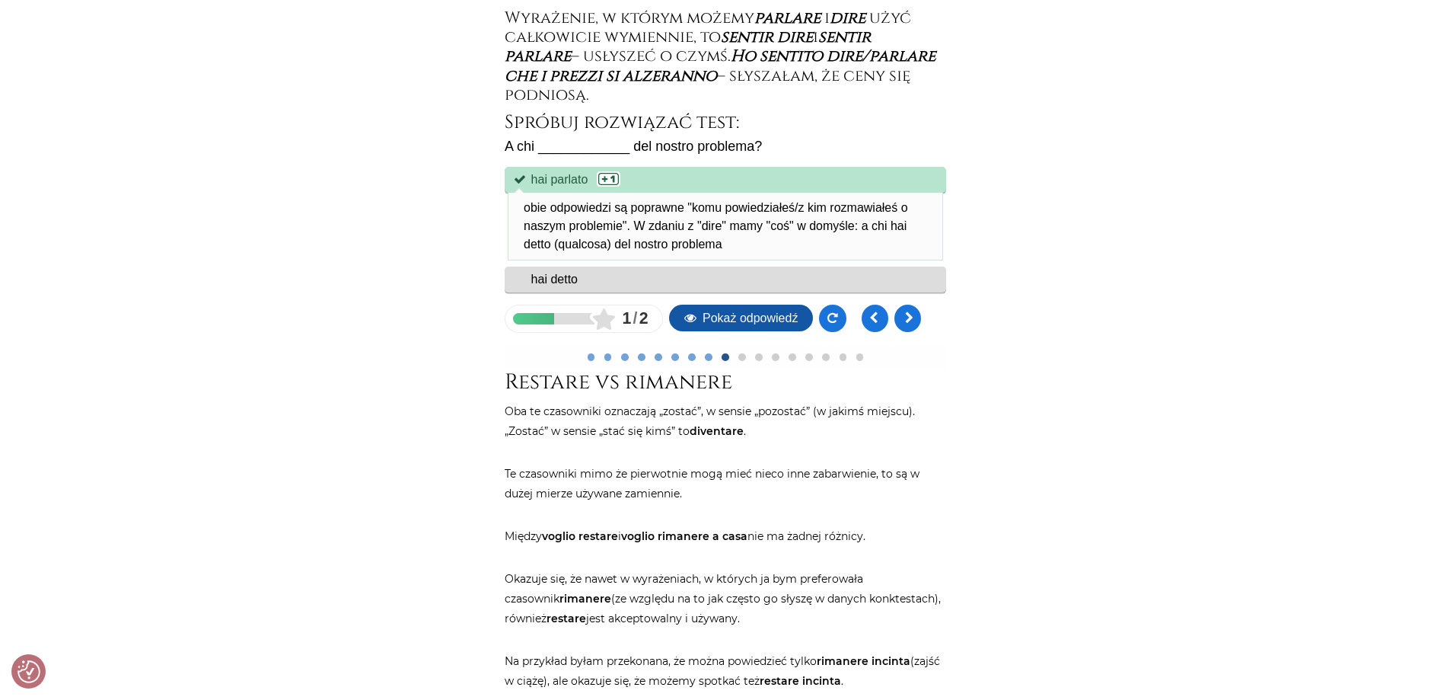
click at [756, 318] on button "Pokaż odpowiedź" at bounding box center [740, 318] width 144 height 27
click at [907, 312] on link at bounding box center [907, 318] width 27 height 27
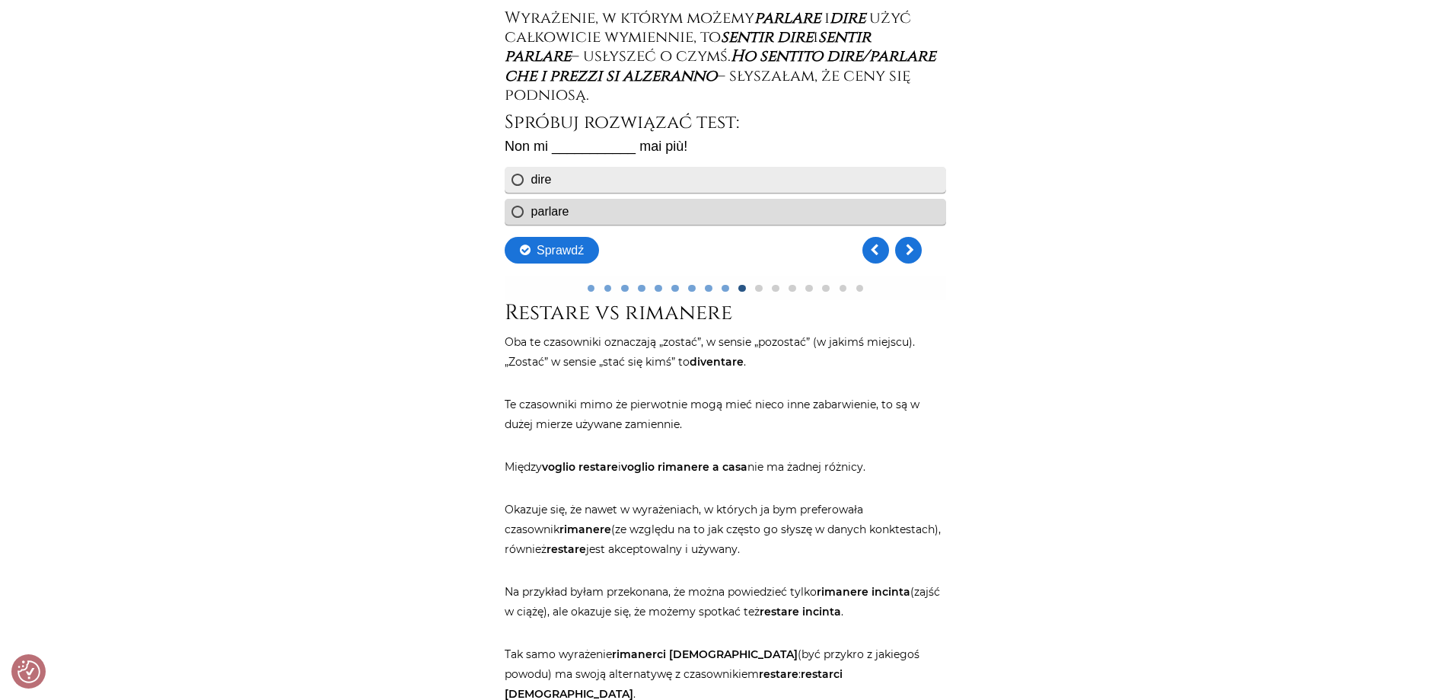
click at [513, 183] on div "dire" at bounding box center [725, 180] width 442 height 26
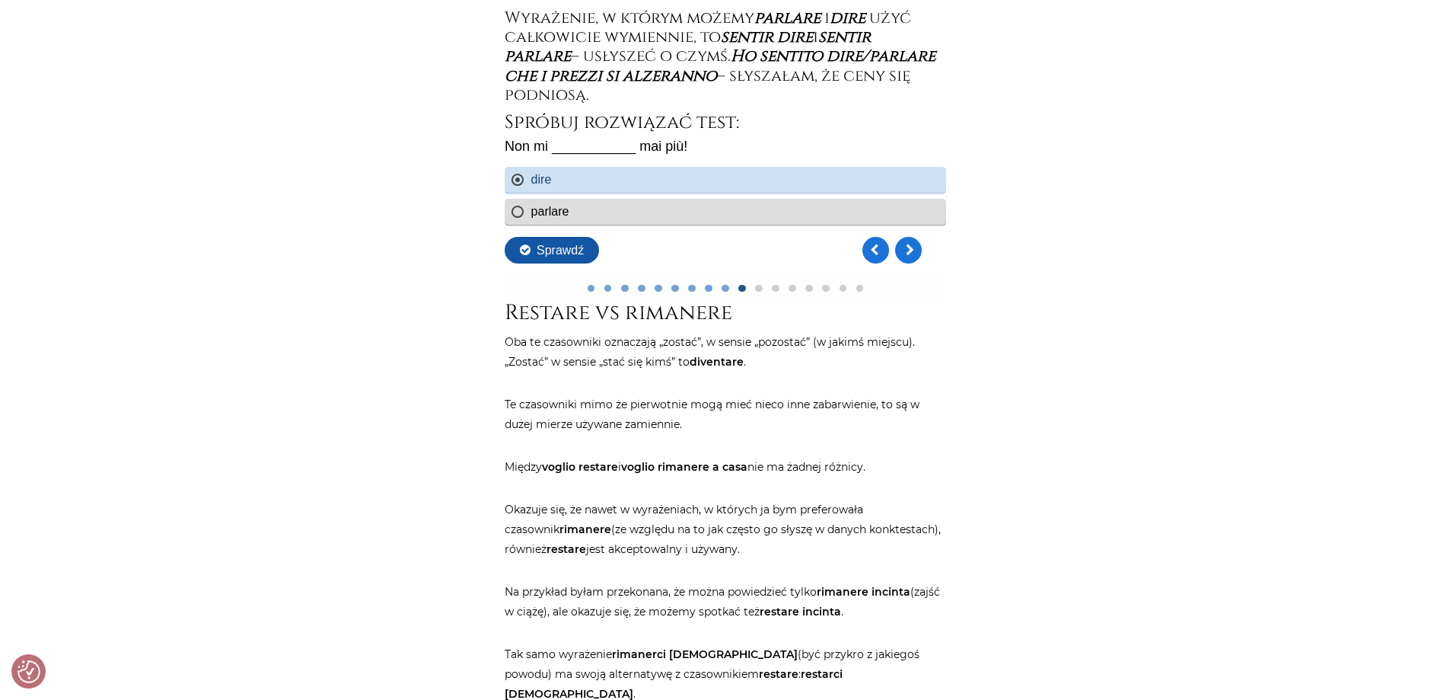
click at [557, 253] on button "Sprawdź" at bounding box center [551, 250] width 94 height 27
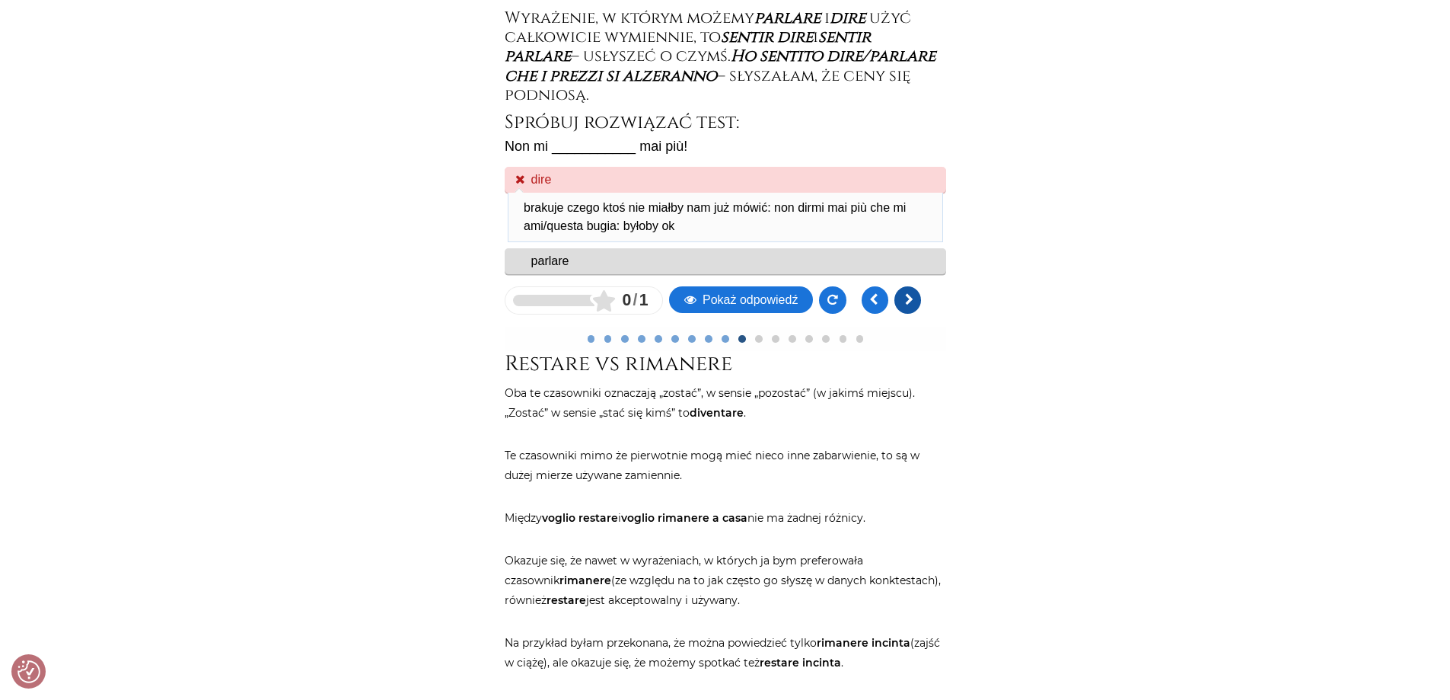
click at [909, 303] on link at bounding box center [907, 299] width 27 height 27
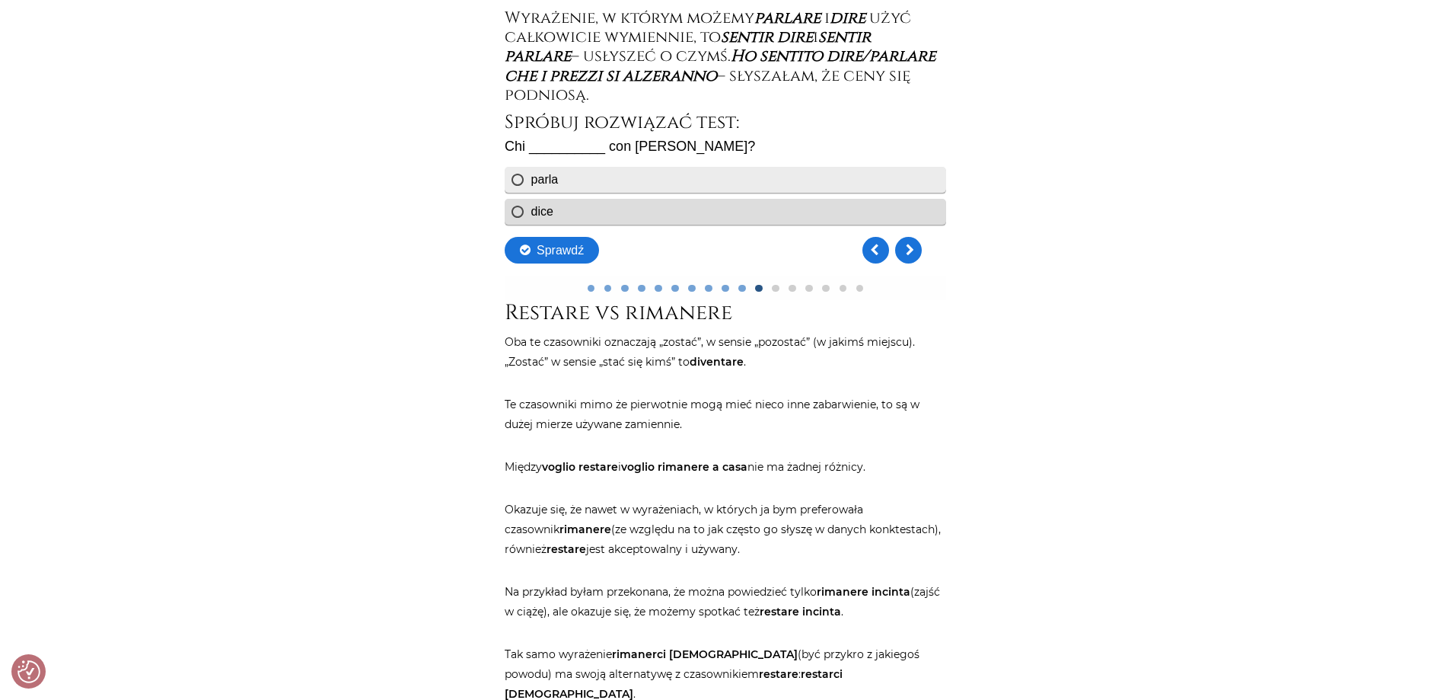
click at [547, 177] on div "parla" at bounding box center [544, 179] width 27 height 13
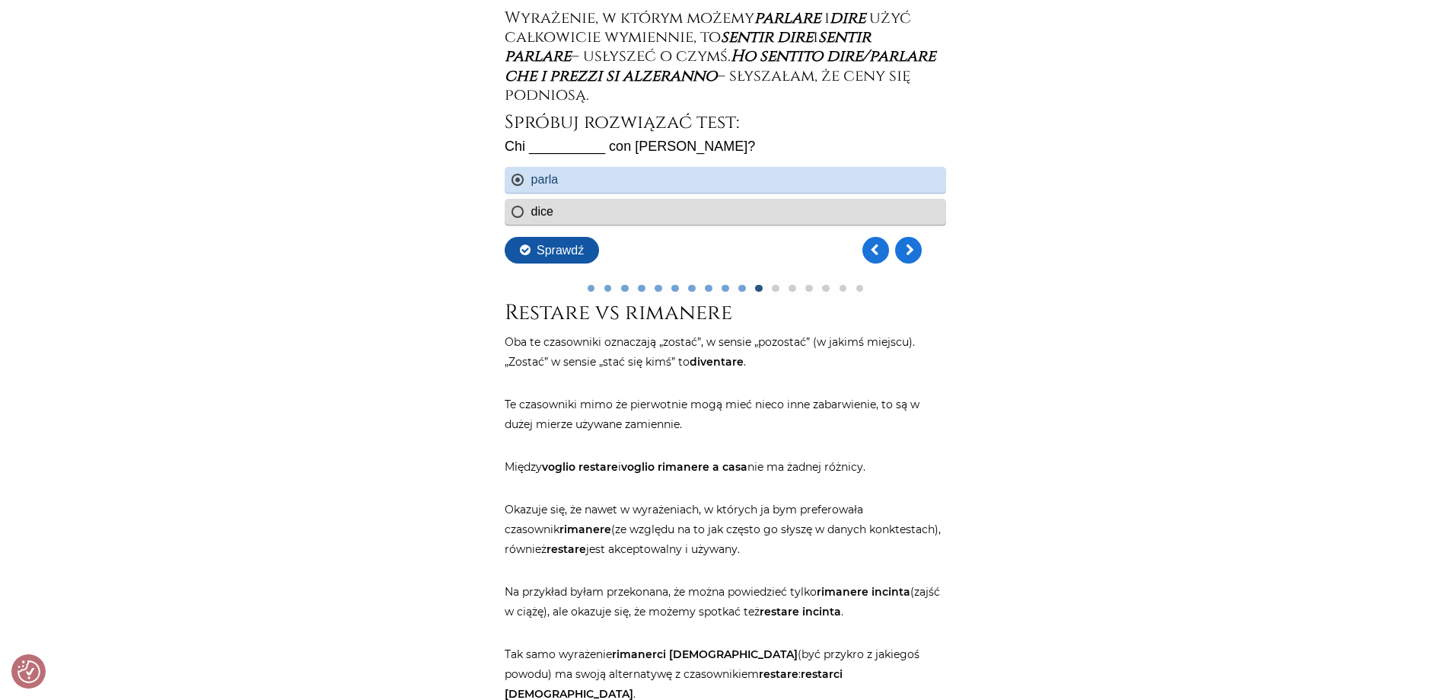
click at [564, 250] on button "Sprawdź" at bounding box center [551, 250] width 94 height 27
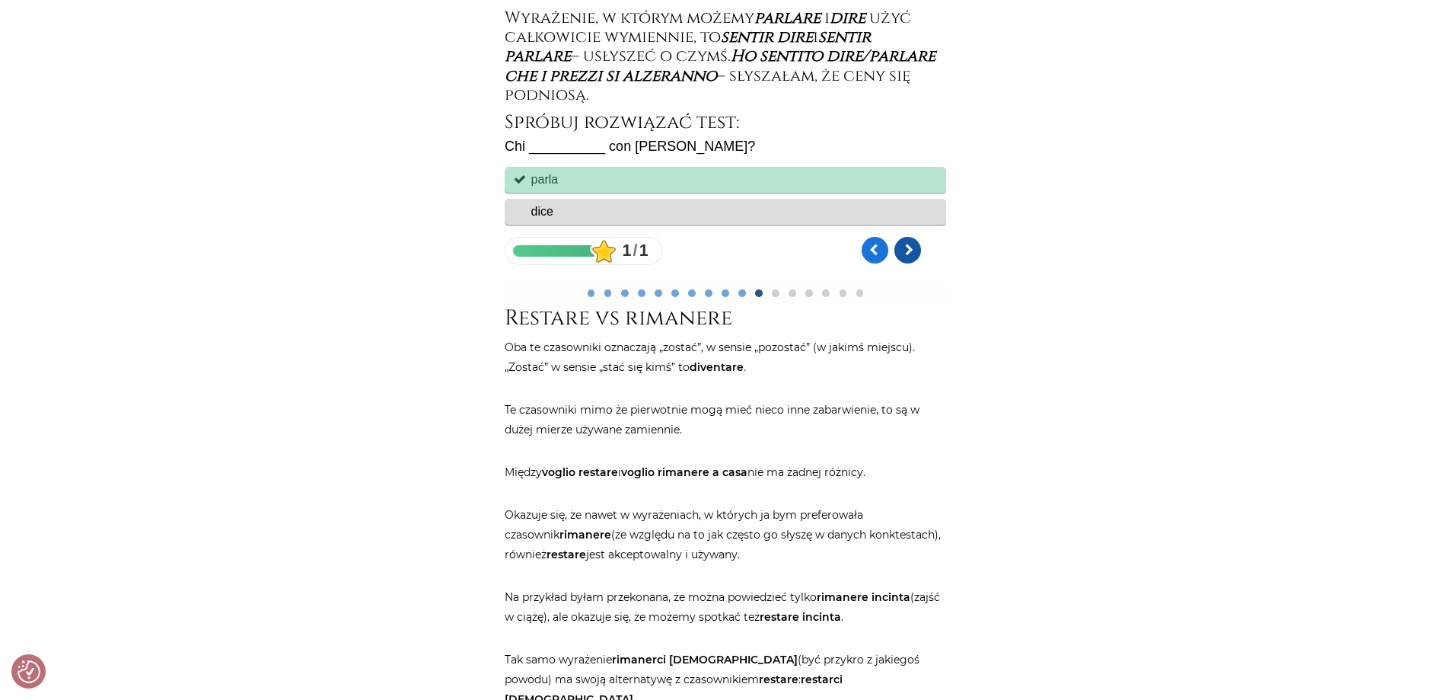
click at [907, 250] on link "Kolejne pytanie" at bounding box center [907, 250] width 27 height 27
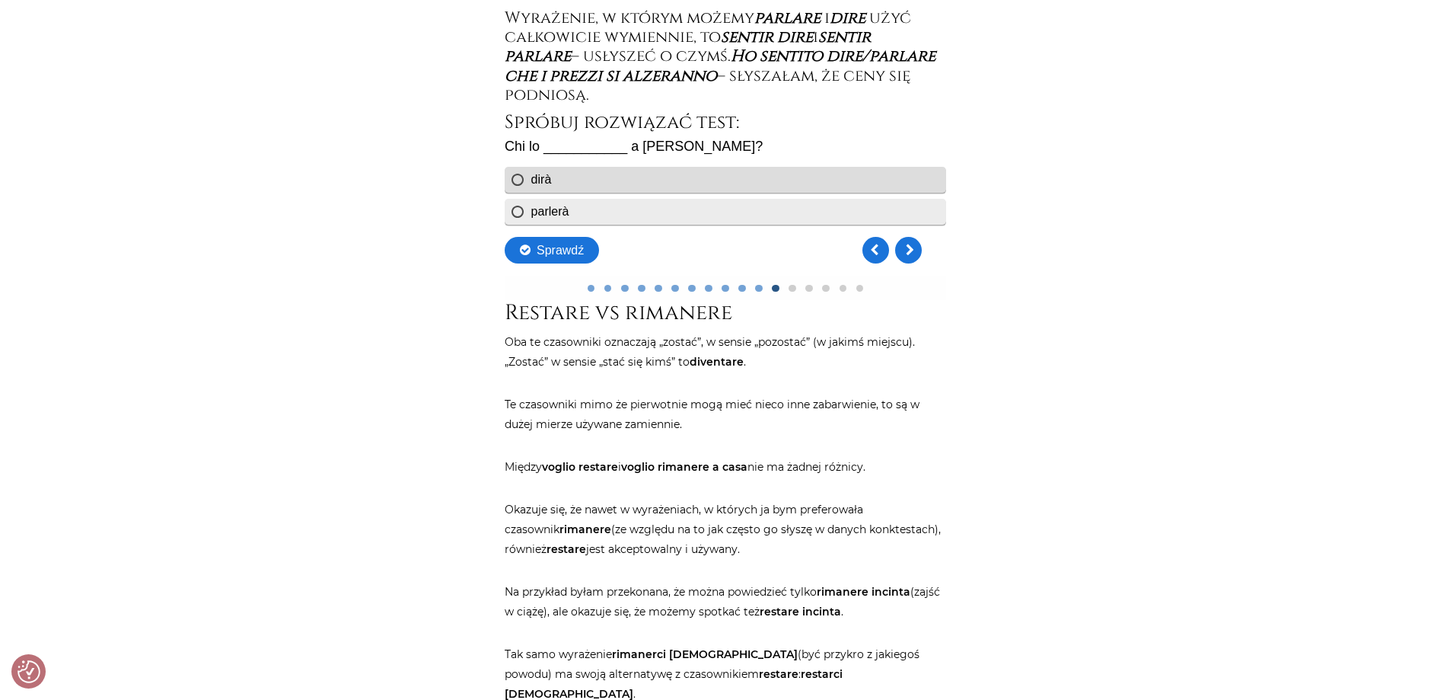
click at [564, 213] on div "parlerà" at bounding box center [550, 211] width 38 height 13
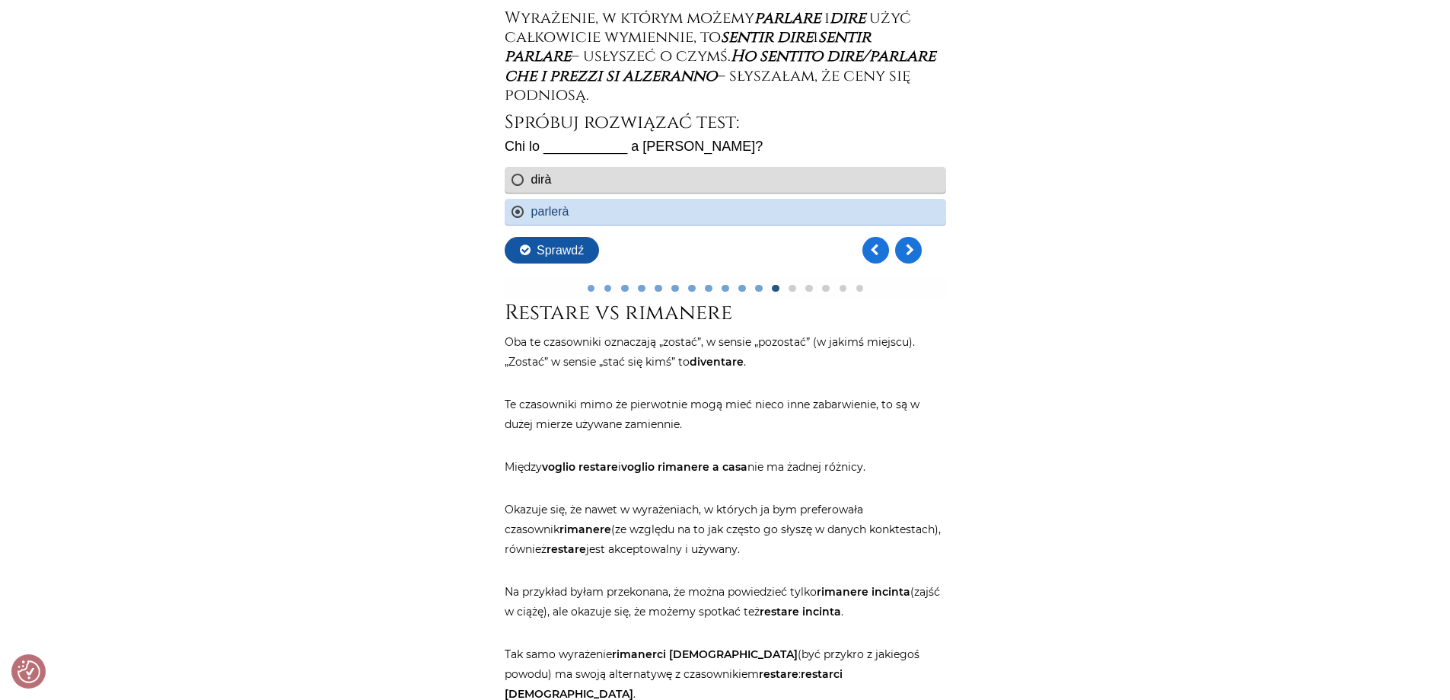
click at [568, 250] on button "Sprawdź" at bounding box center [551, 250] width 94 height 27
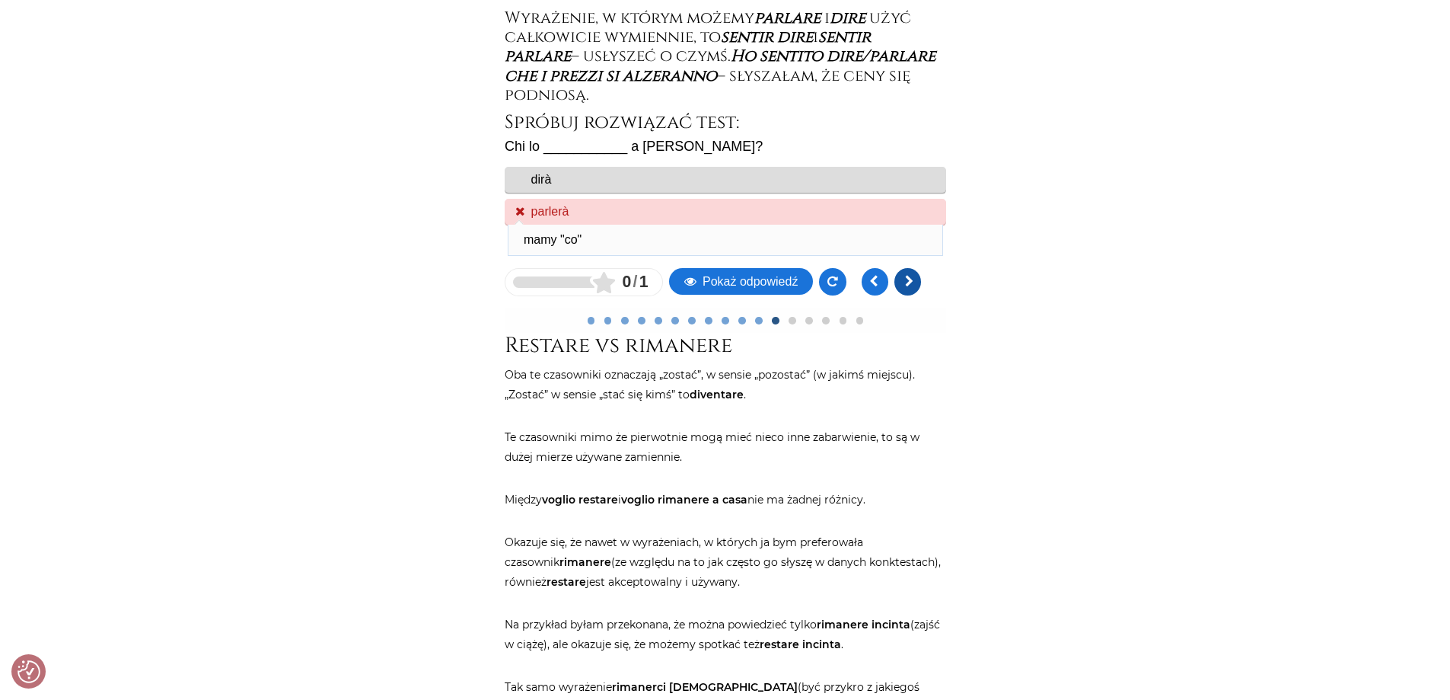
click at [909, 279] on link at bounding box center [907, 281] width 27 height 27
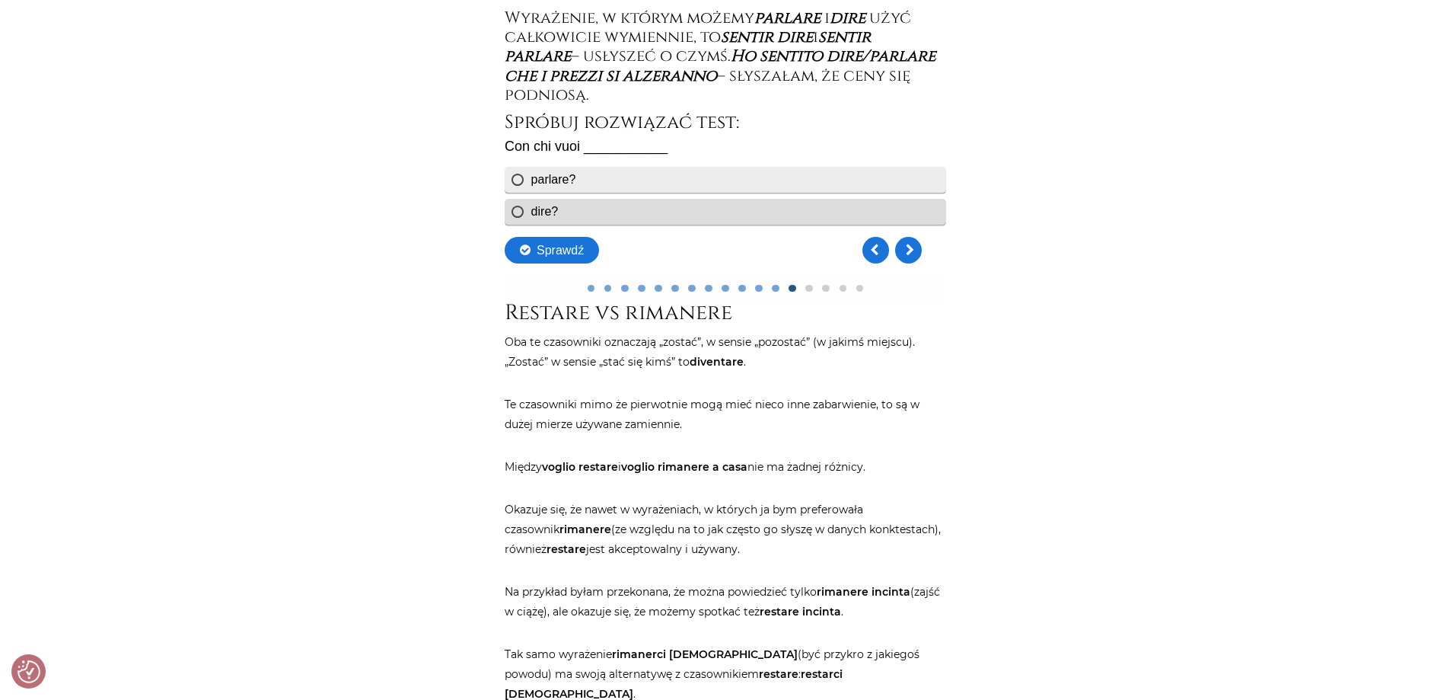
click at [514, 180] on div "parlare?" at bounding box center [725, 180] width 442 height 26
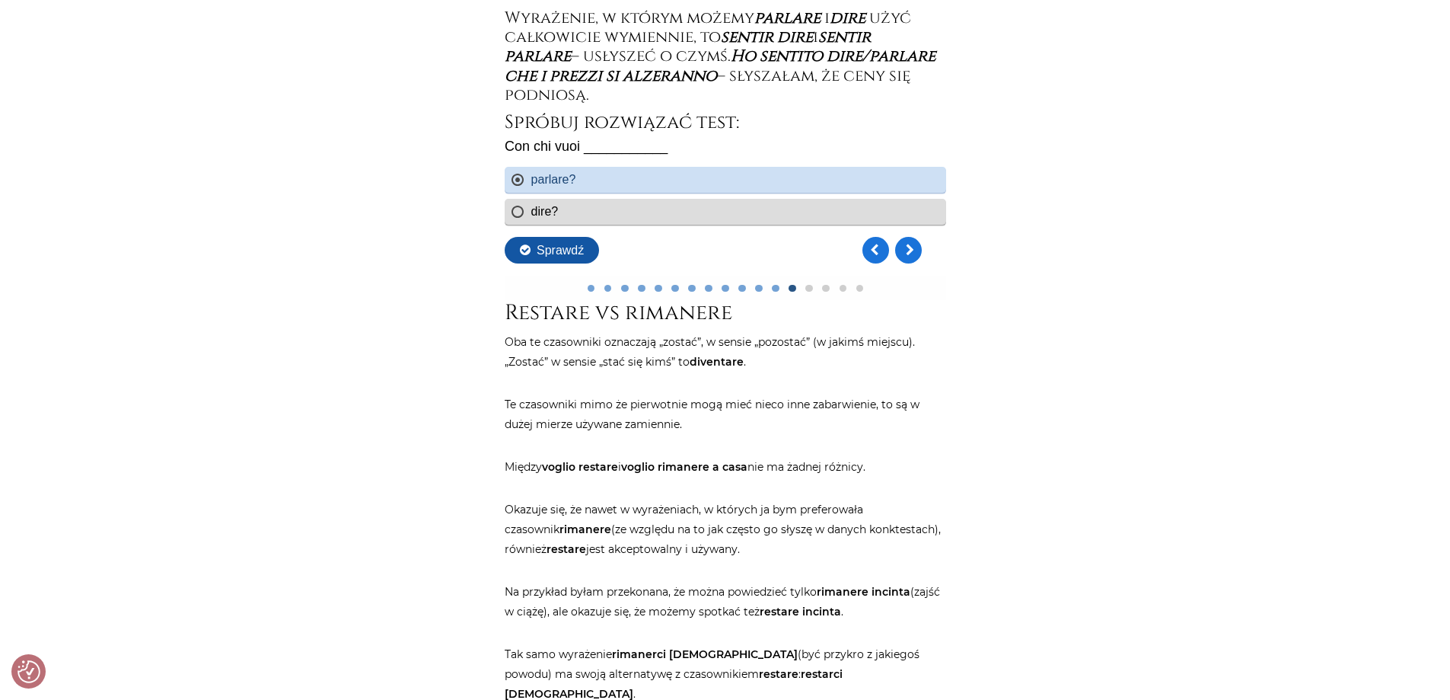
click at [574, 257] on button "Sprawdź" at bounding box center [551, 250] width 94 height 27
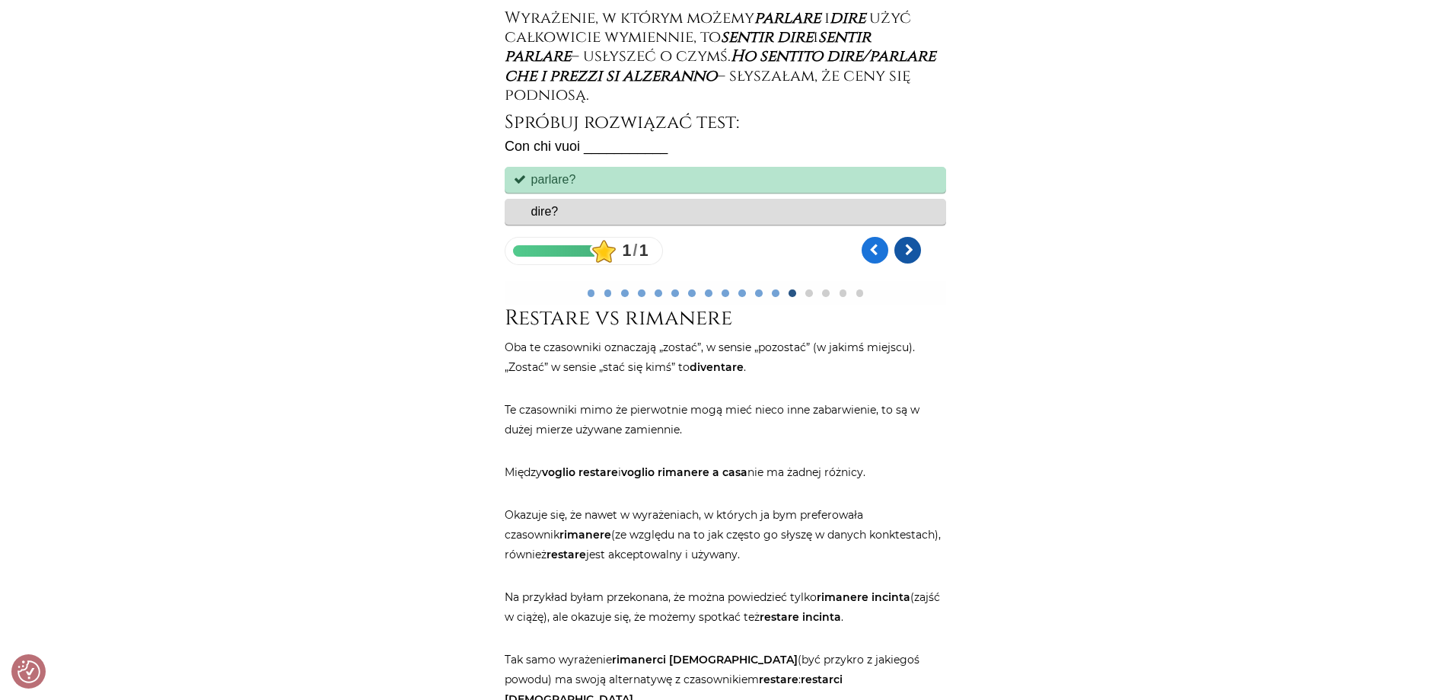
click at [909, 250] on link "Kolejne pytanie" at bounding box center [907, 250] width 27 height 27
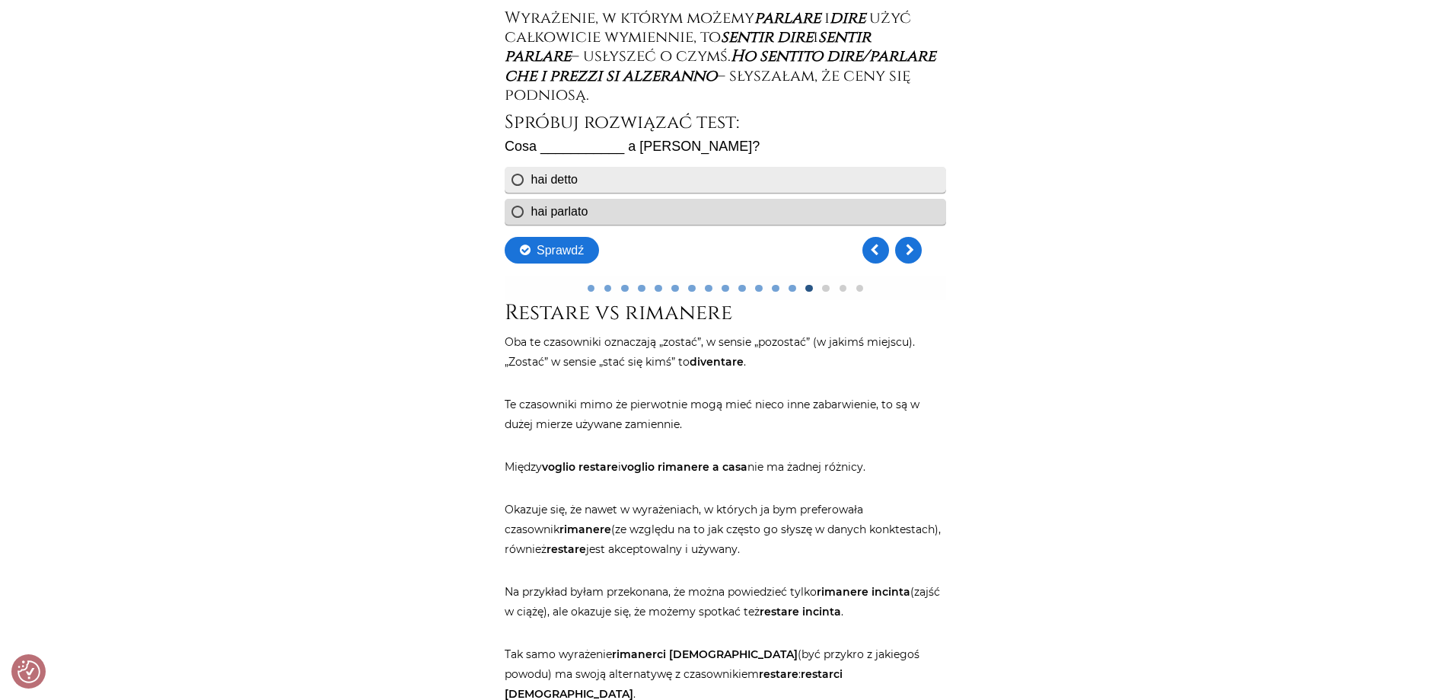
click at [544, 177] on div "hai detto" at bounding box center [725, 180] width 442 height 26
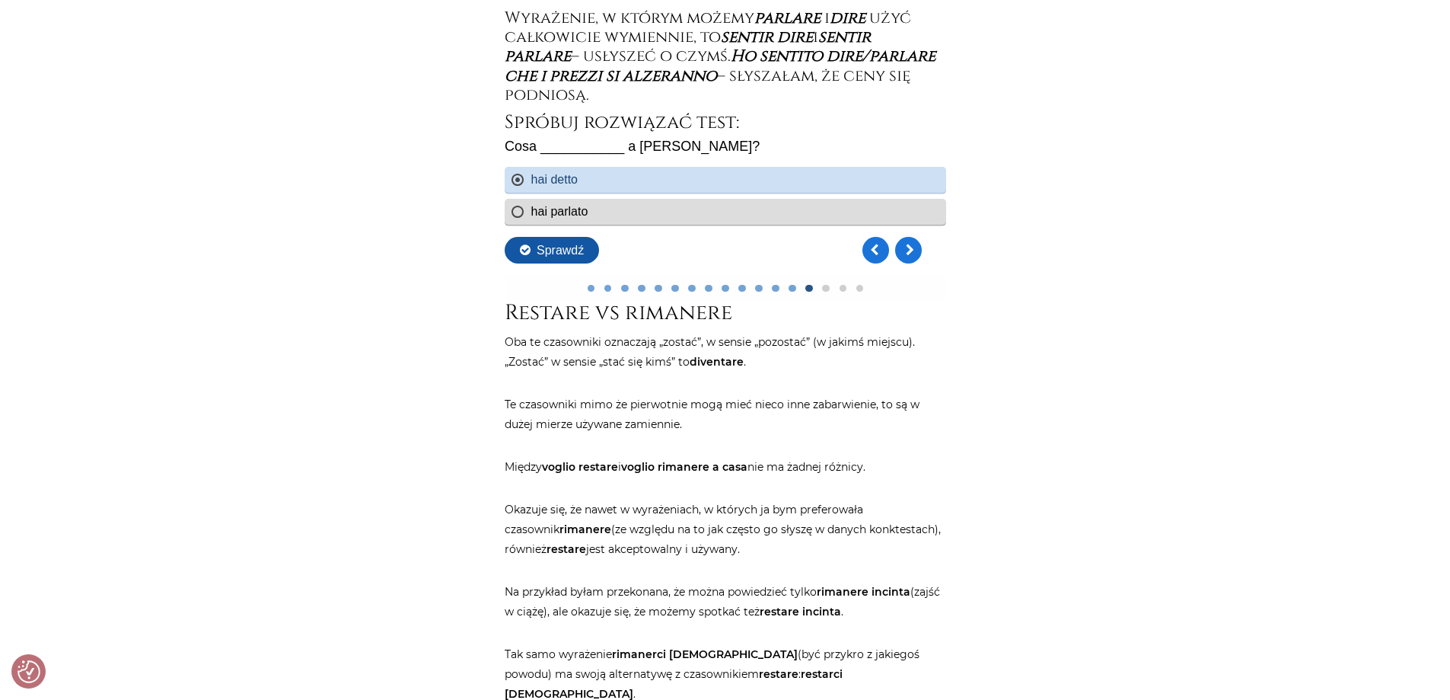
click at [557, 248] on button "Sprawdź" at bounding box center [551, 250] width 94 height 27
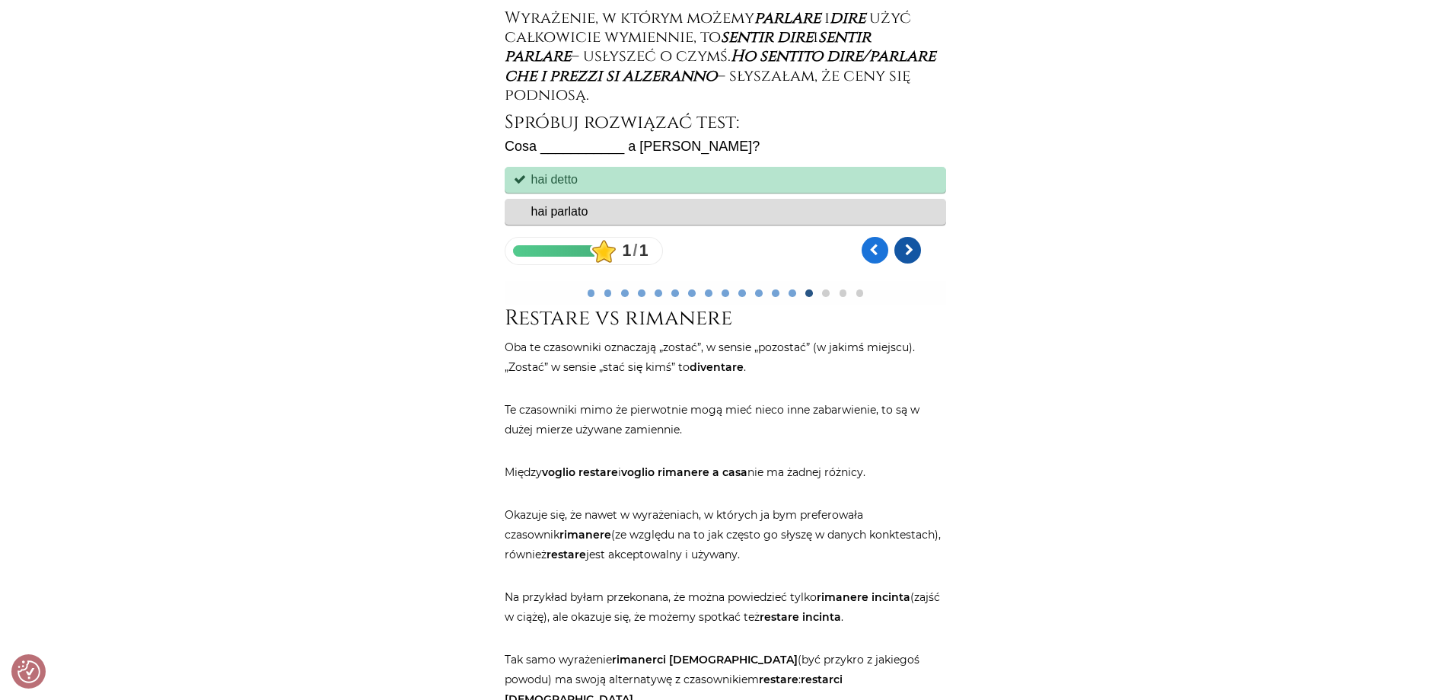
click at [901, 247] on link "Kolejne pytanie" at bounding box center [907, 250] width 27 height 27
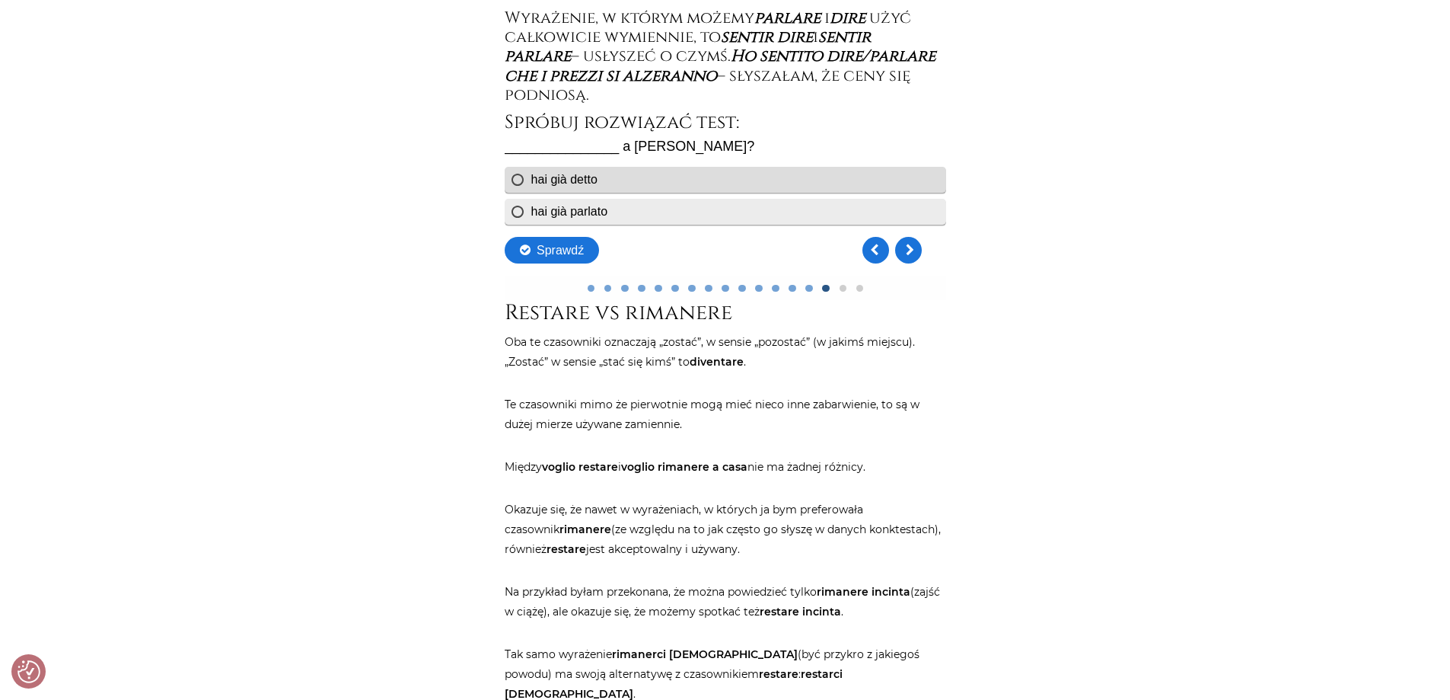
click at [551, 213] on div "hai già parlato" at bounding box center [569, 211] width 77 height 13
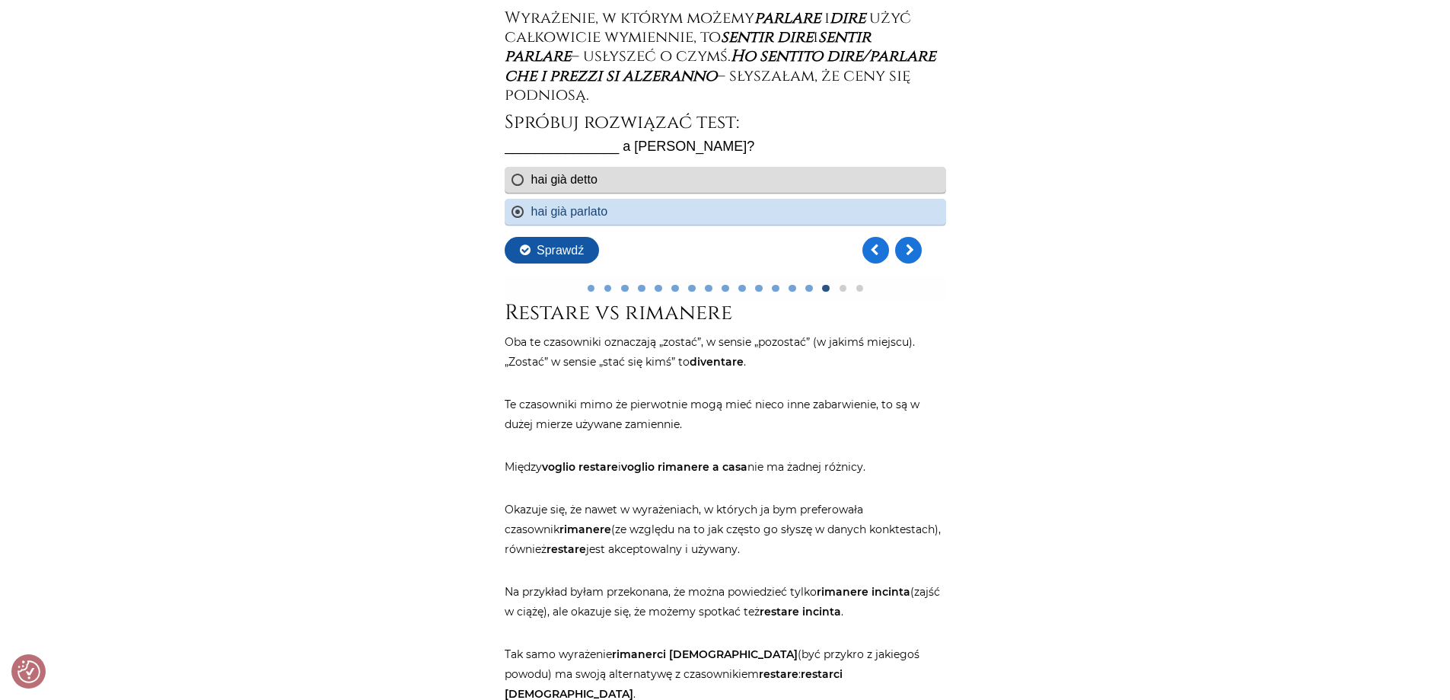
click at [561, 249] on button "Sprawdź" at bounding box center [551, 250] width 94 height 27
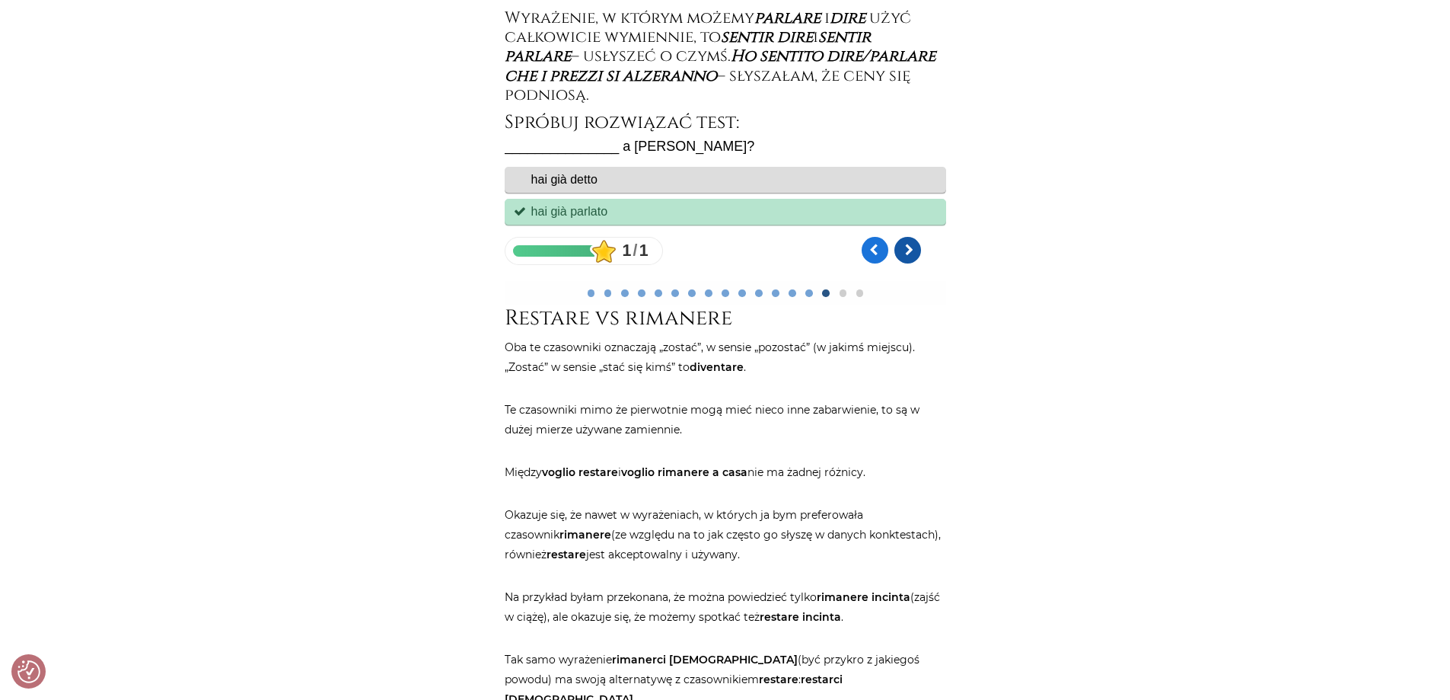
click at [910, 254] on link "Kolejne pytanie" at bounding box center [907, 250] width 27 height 27
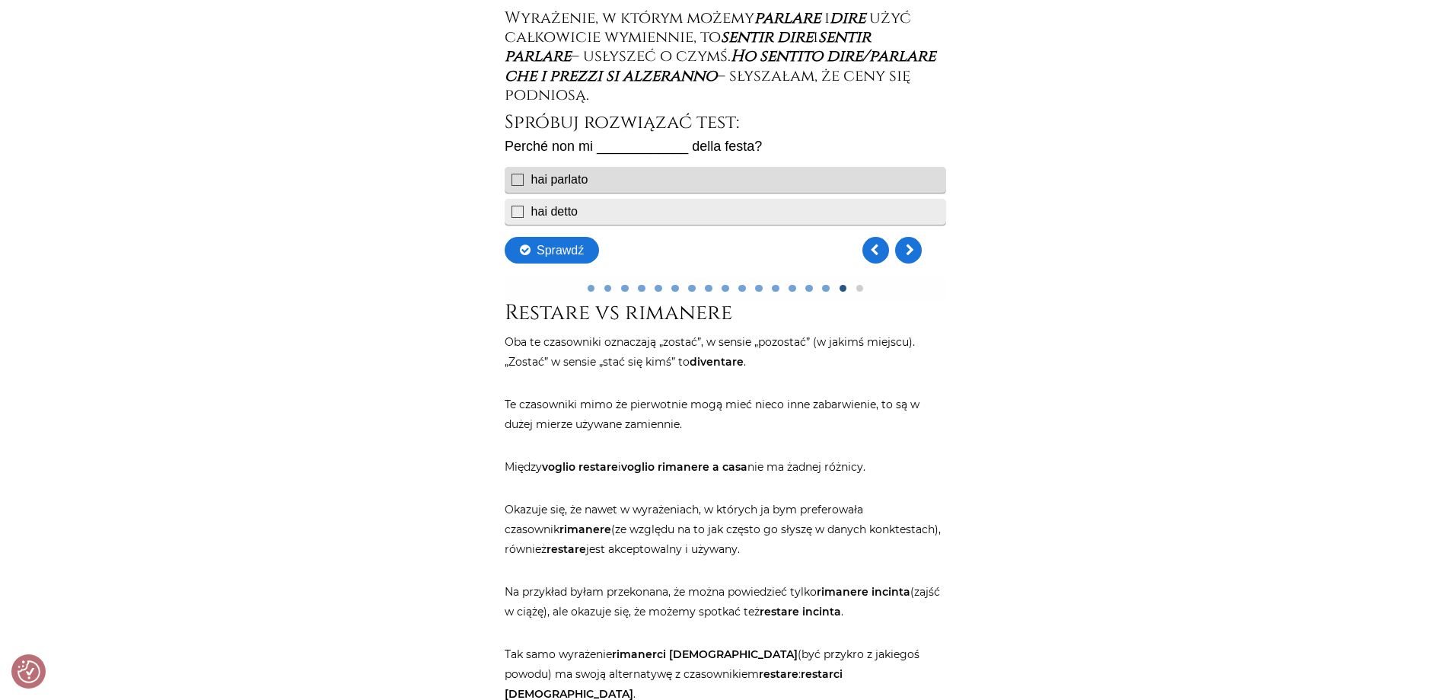
click at [538, 211] on div "hai detto" at bounding box center [725, 212] width 442 height 26
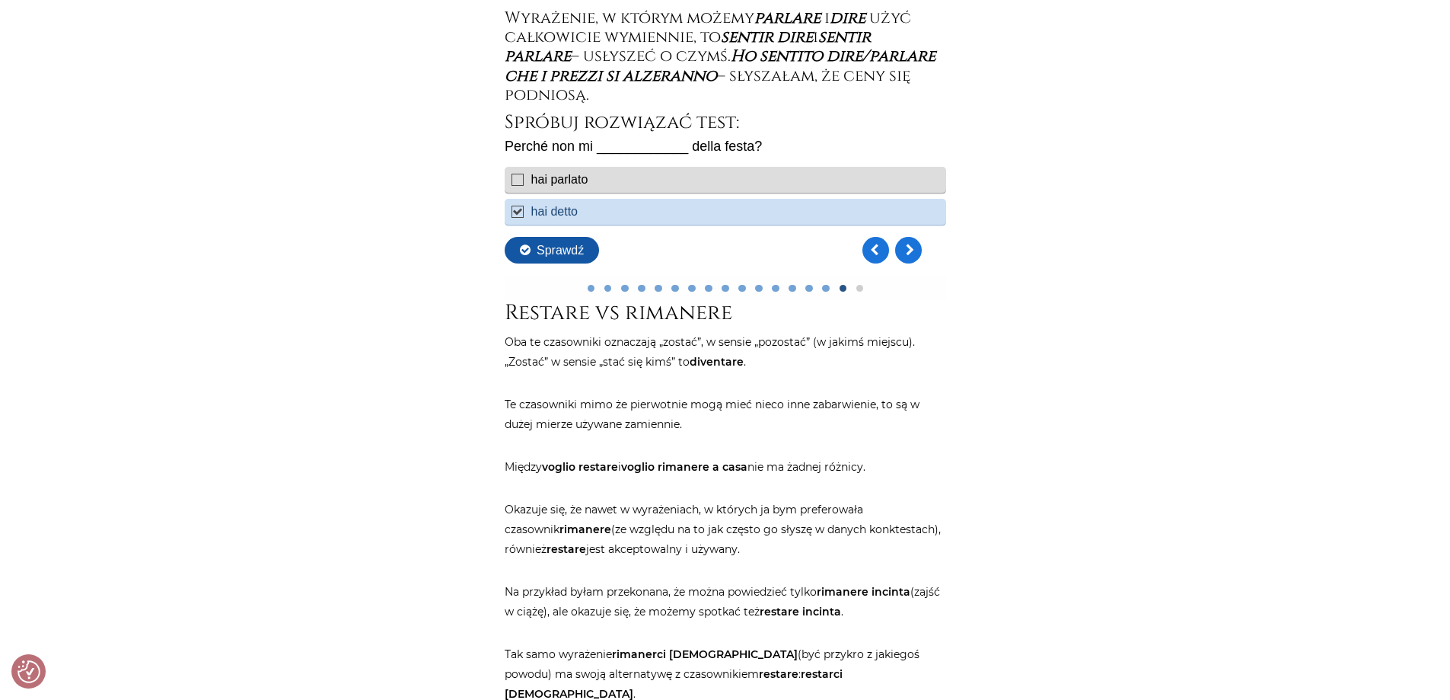
click at [545, 254] on button "Sprawdź" at bounding box center [551, 250] width 94 height 27
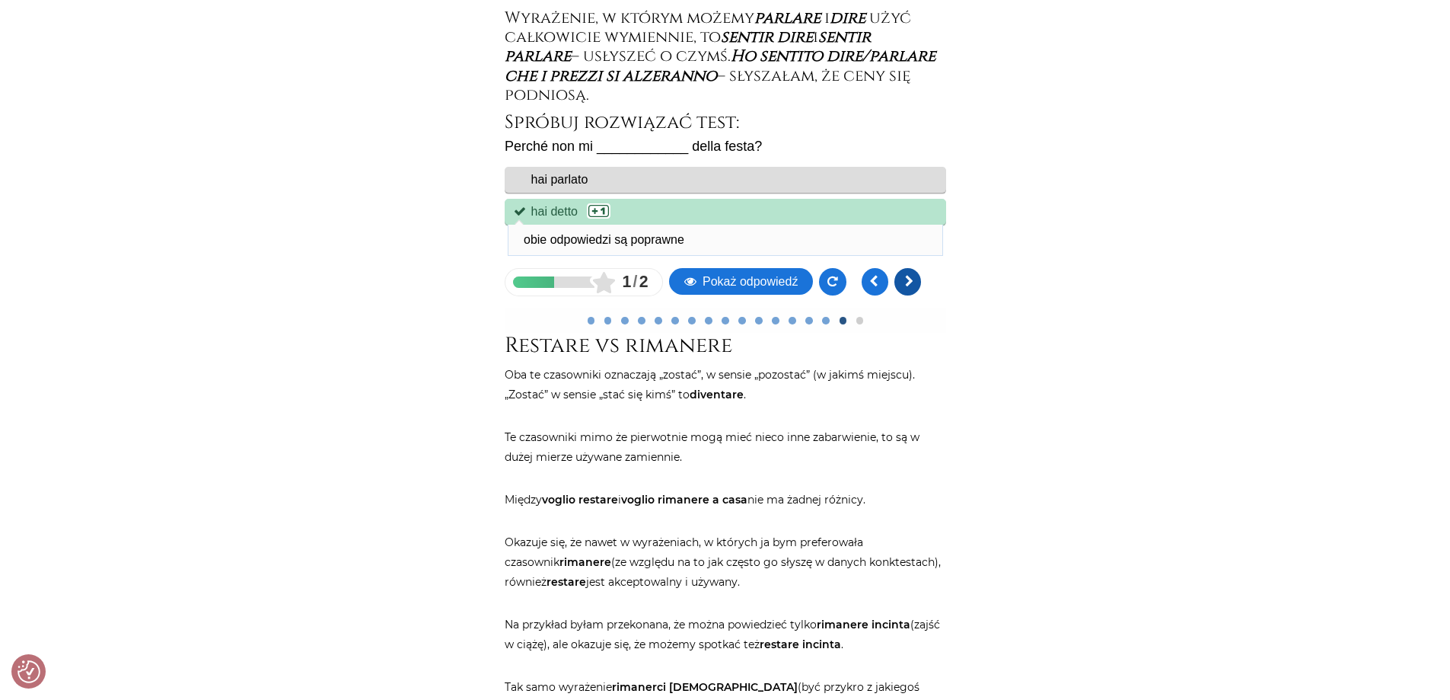
click at [911, 279] on link at bounding box center [907, 281] width 27 height 27
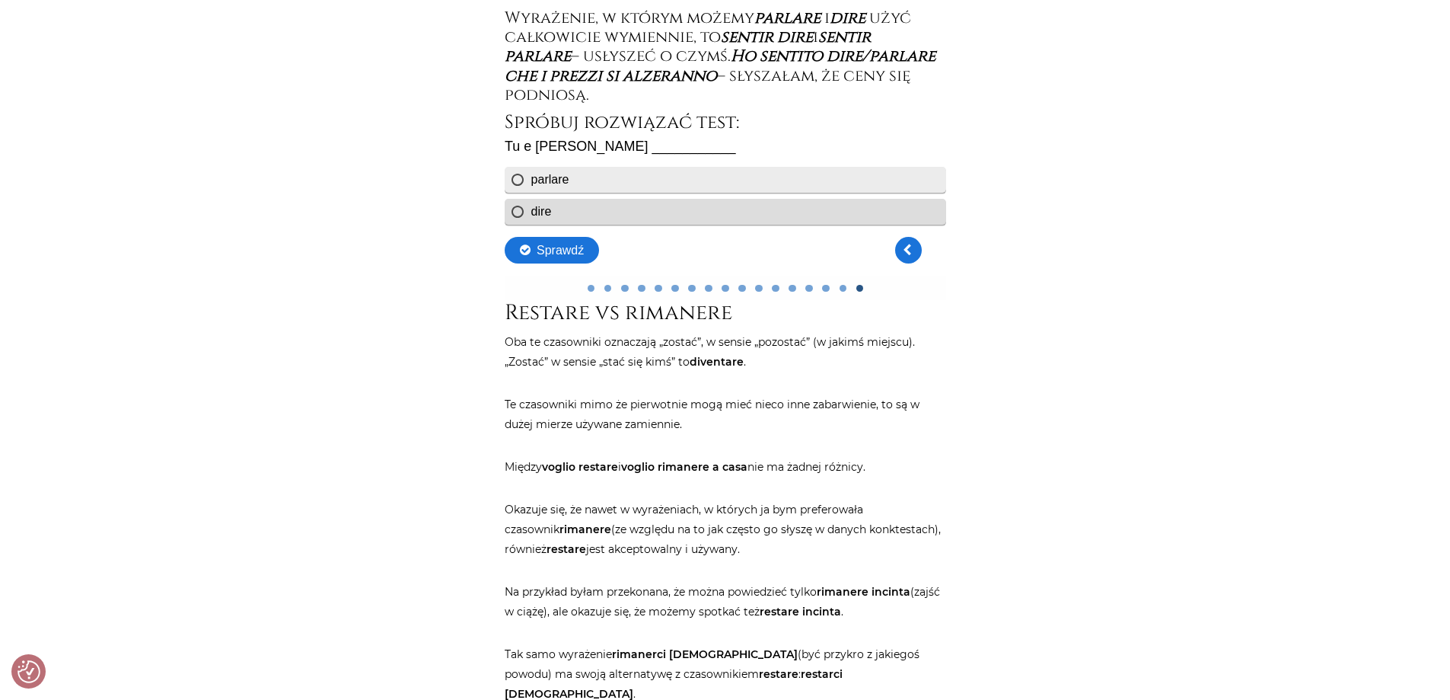
click at [556, 180] on div "parlare" at bounding box center [550, 179] width 38 height 13
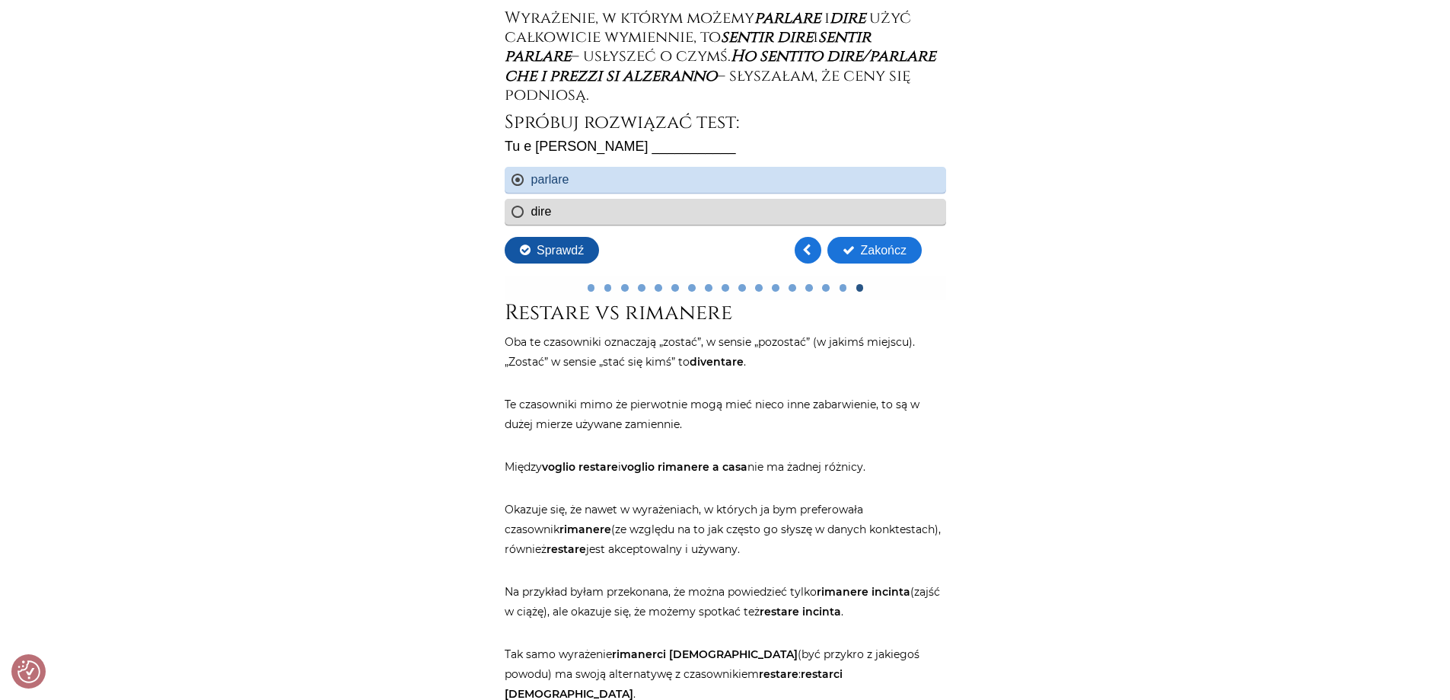
click at [553, 245] on button "Sprawdź" at bounding box center [551, 250] width 94 height 27
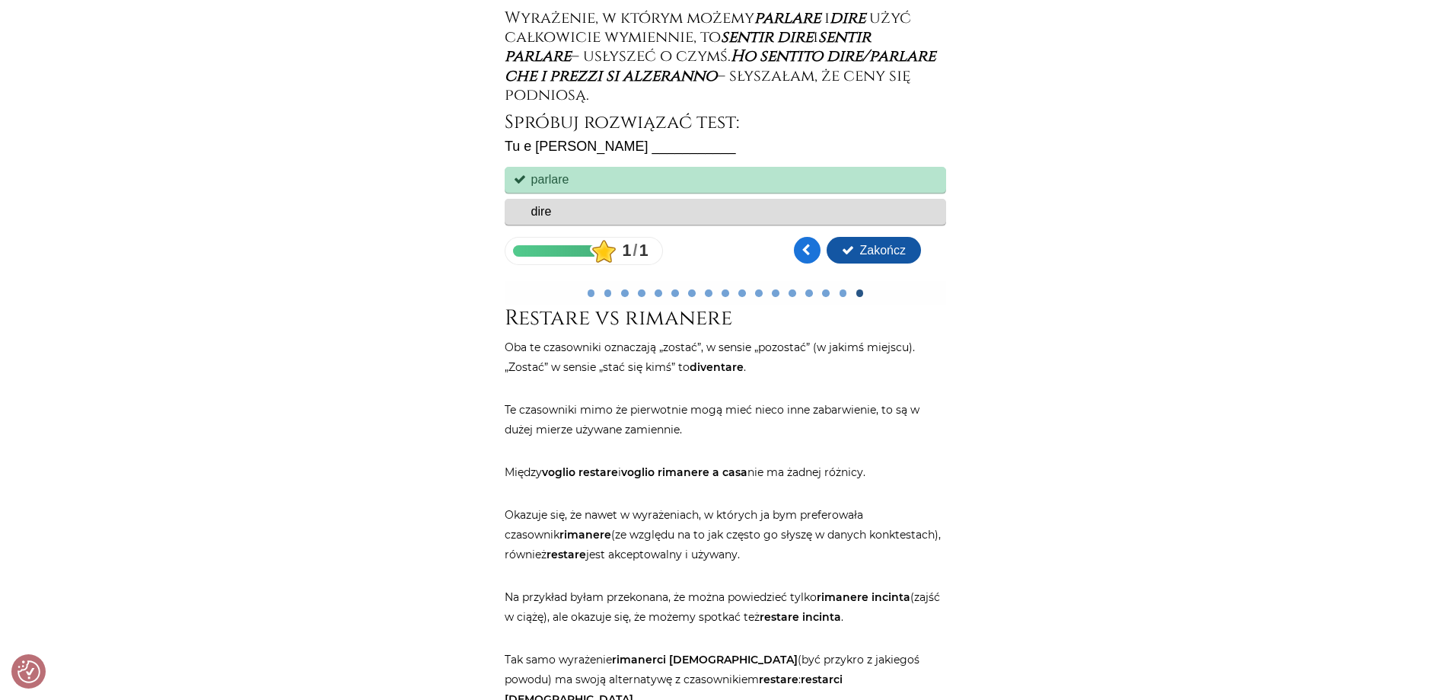
click at [891, 253] on button "Zakończ" at bounding box center [873, 250] width 94 height 27
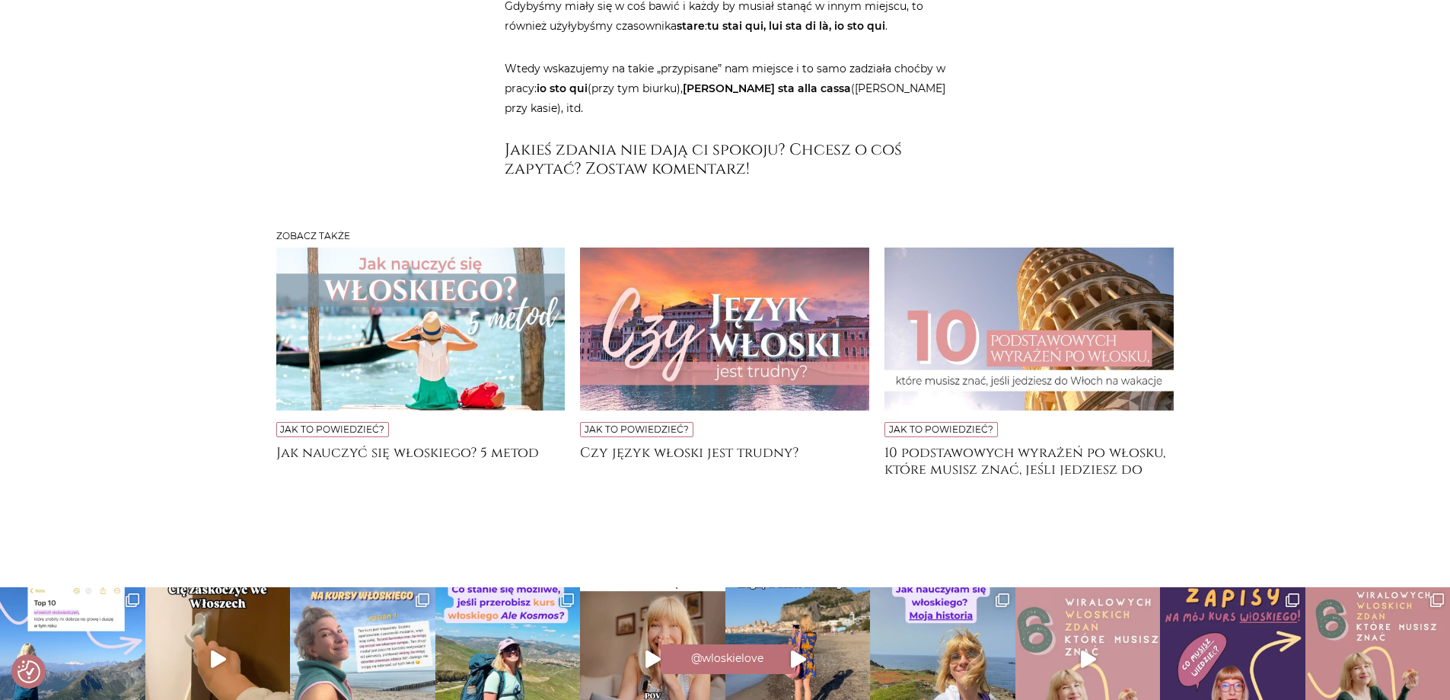
scroll to position [4263, 0]
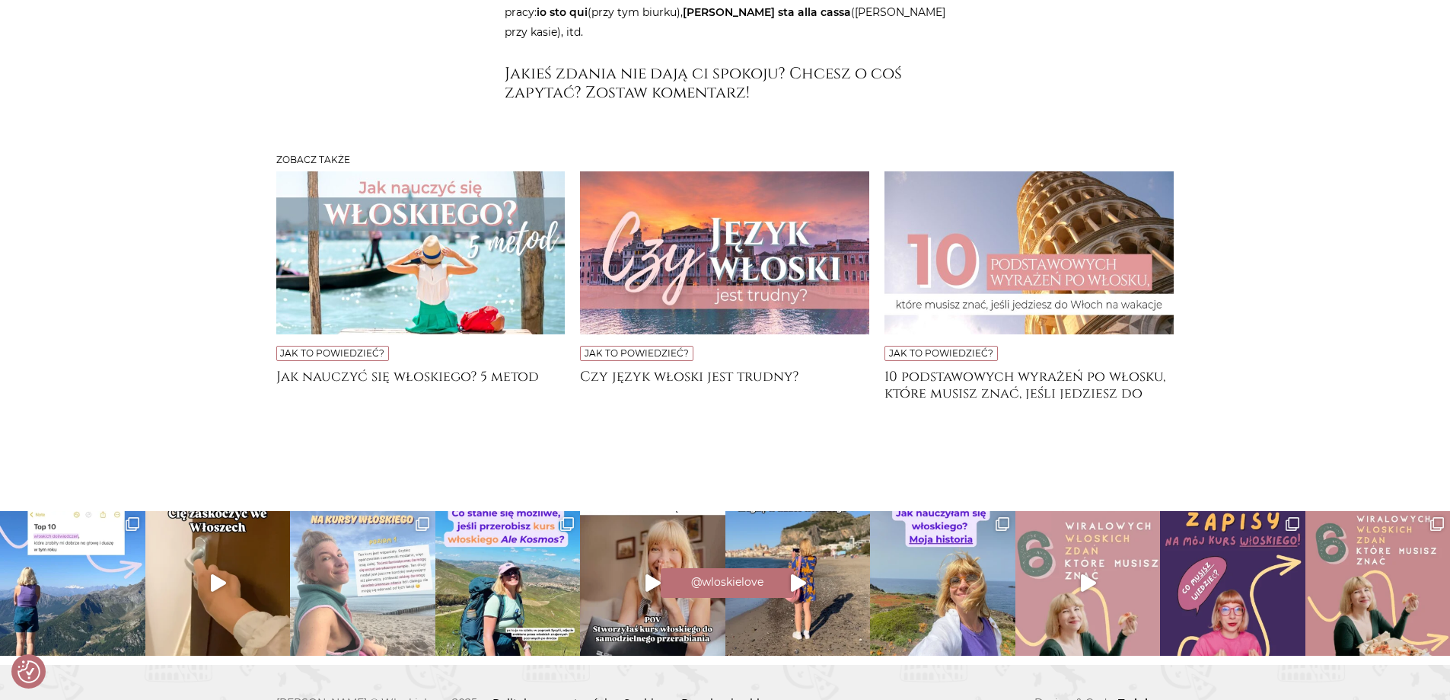
click at [368, 511] on img at bounding box center [362, 583] width 145 height 145
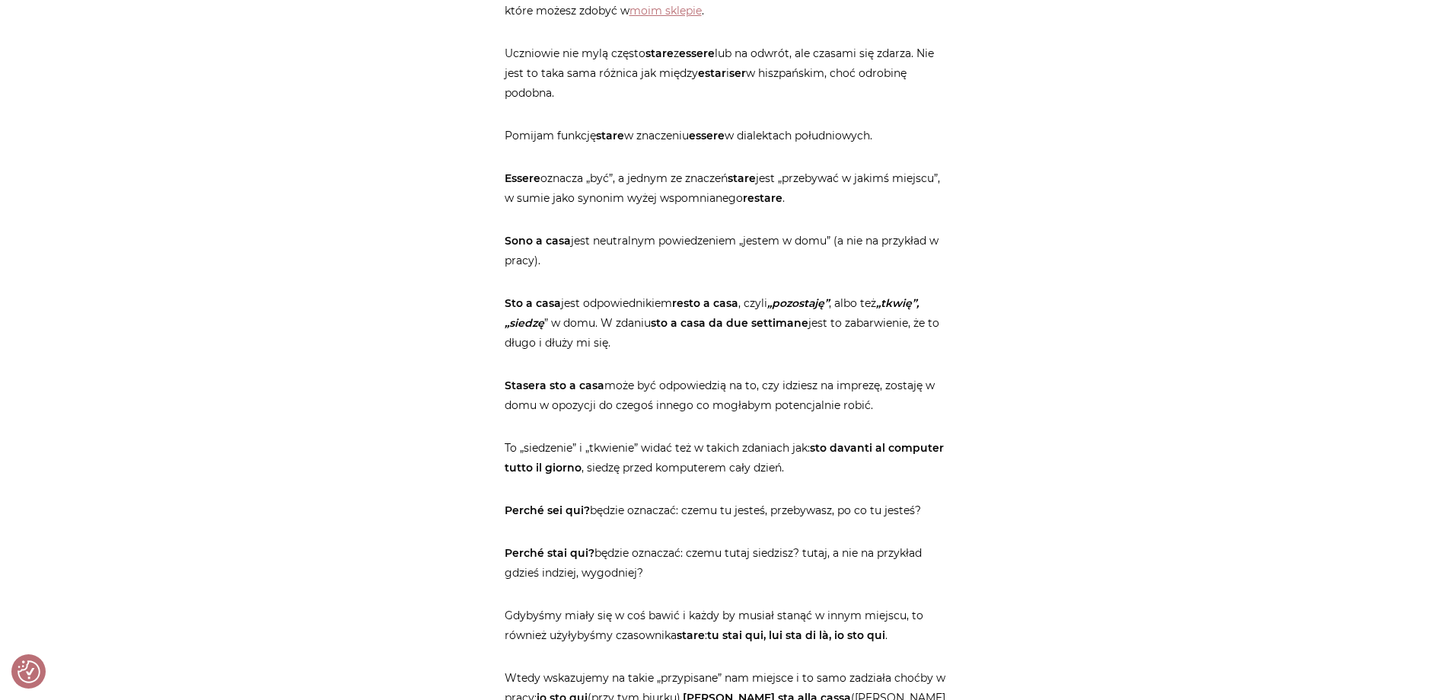
scroll to position [3350, 0]
